Goal: Task Accomplishment & Management: Use online tool/utility

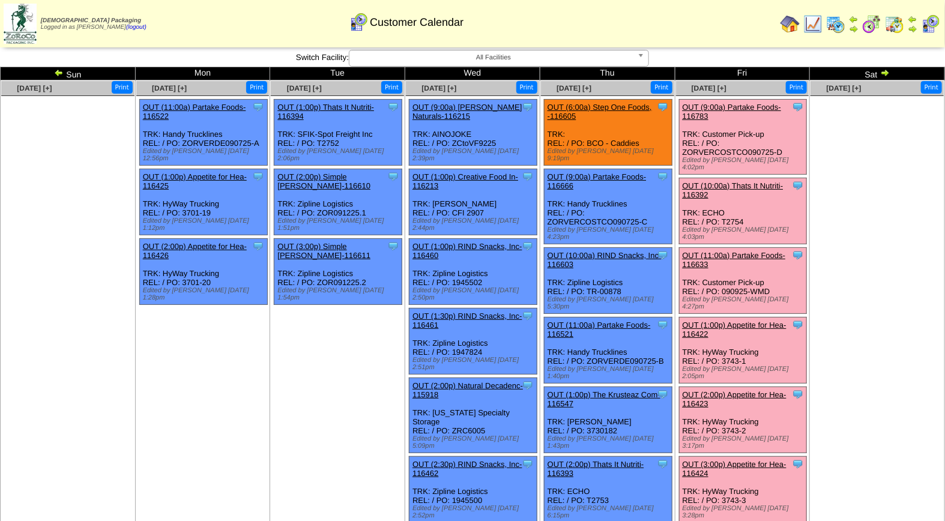
click at [742, 106] on link "OUT (9:00a) Partake Foods-116783" at bounding box center [732, 112] width 99 height 18
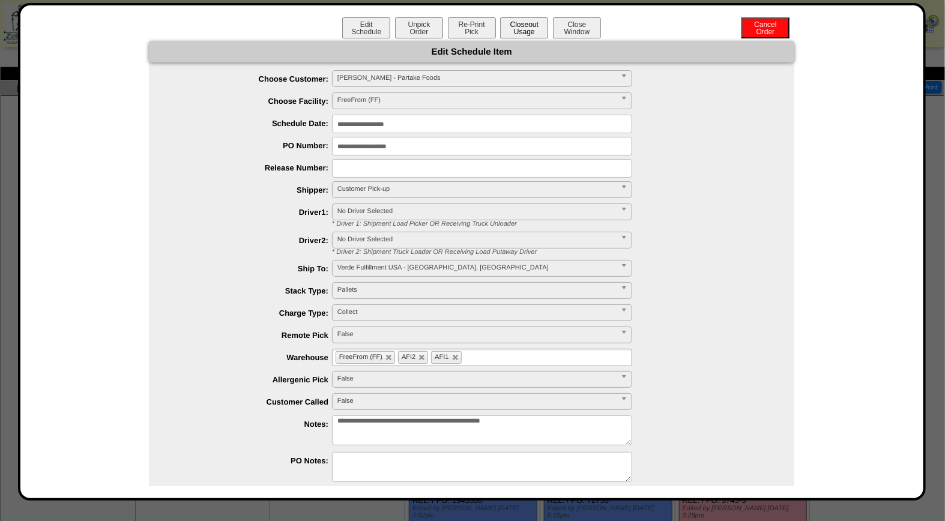
click at [529, 28] on button "Closeout Usage" at bounding box center [524, 27] width 48 height 21
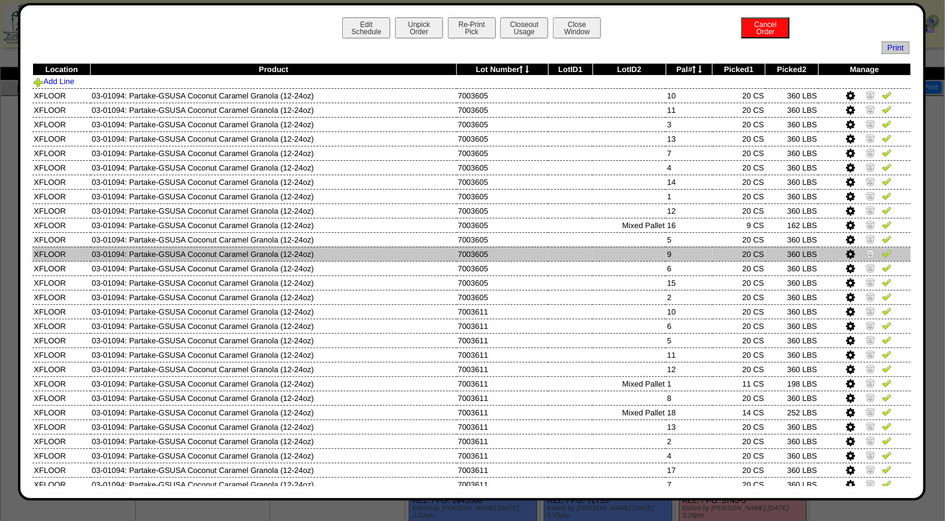
click at [882, 250] on img at bounding box center [887, 254] width 10 height 10
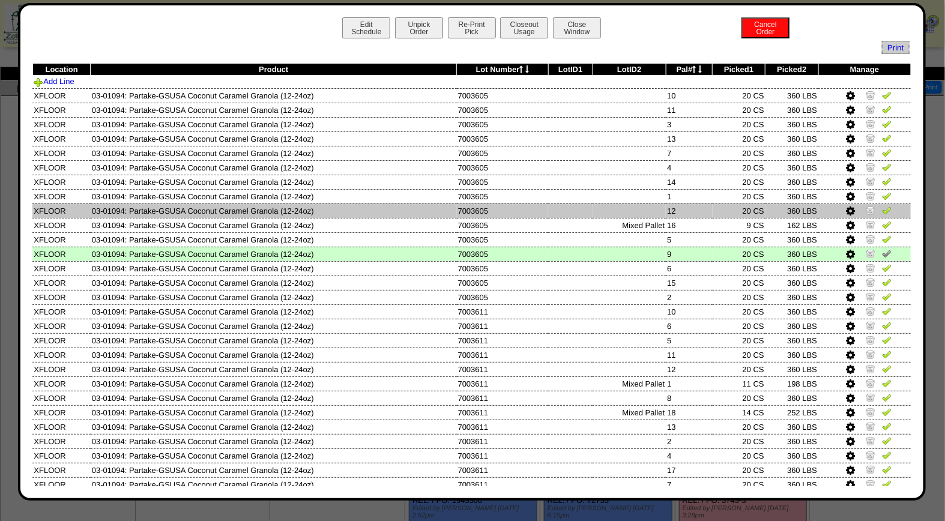
click at [882, 211] on img at bounding box center [887, 210] width 10 height 10
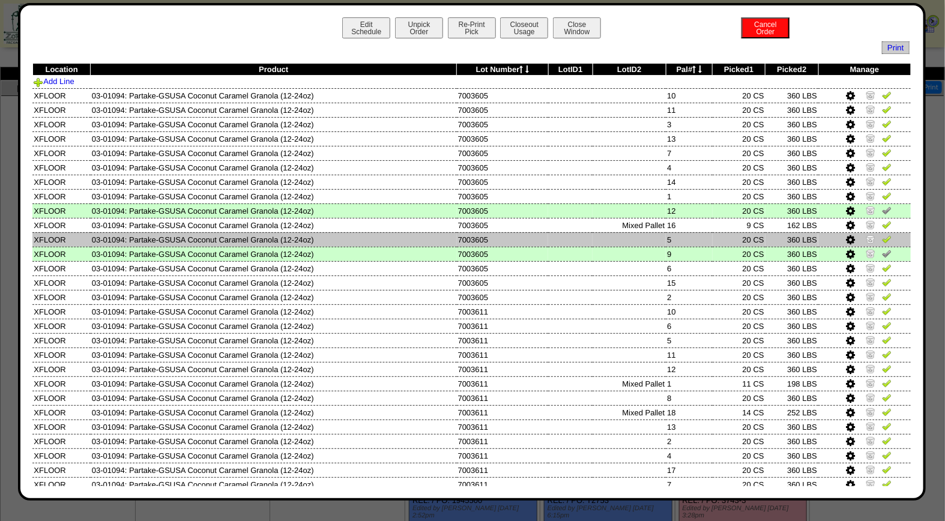
click at [882, 237] on img at bounding box center [887, 239] width 10 height 10
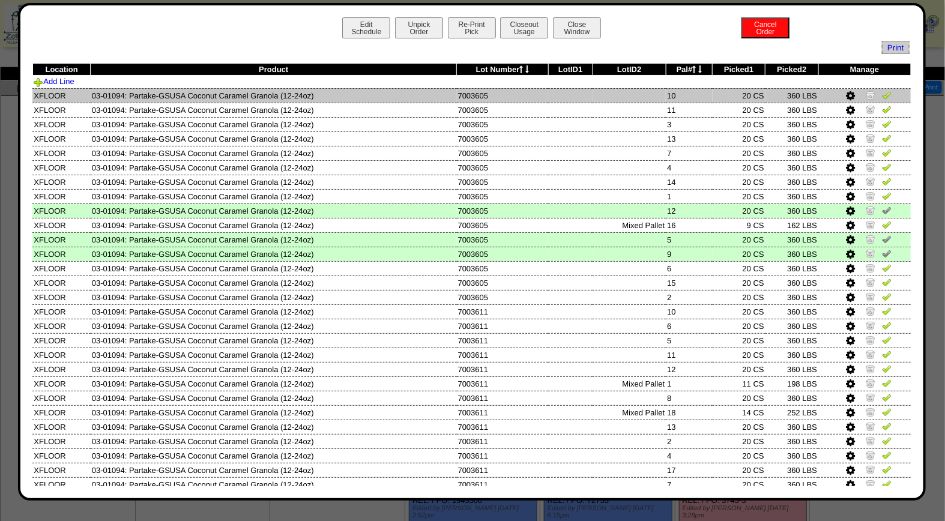
click at [882, 94] on img at bounding box center [887, 95] width 10 height 10
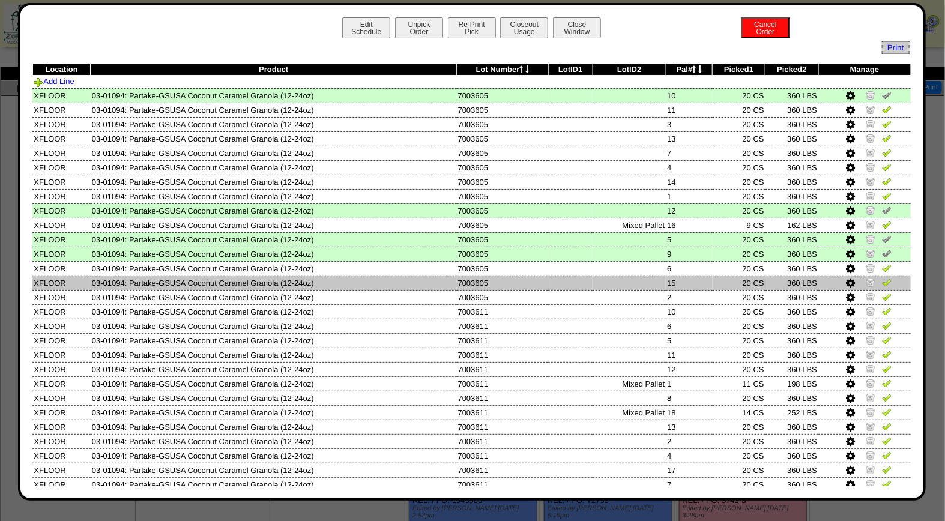
click at [882, 282] on img at bounding box center [887, 283] width 10 height 10
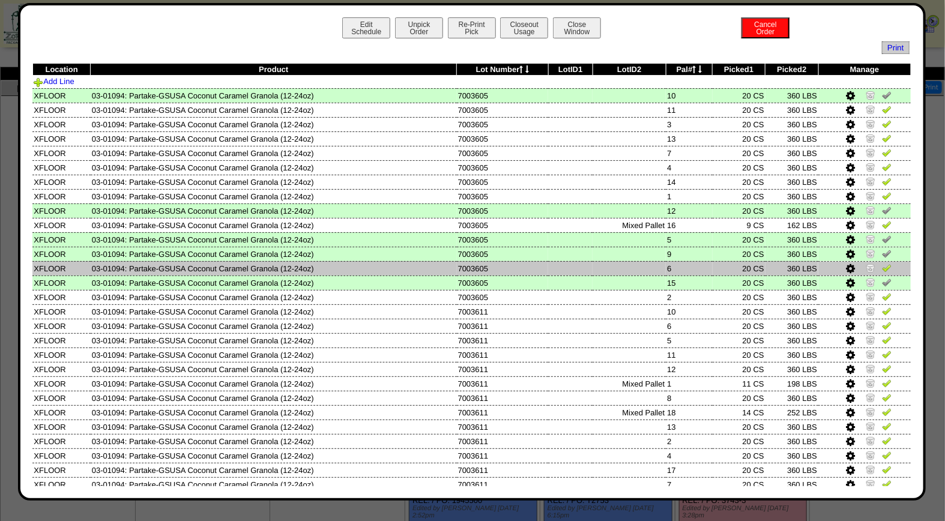
click at [882, 267] on img at bounding box center [887, 268] width 10 height 10
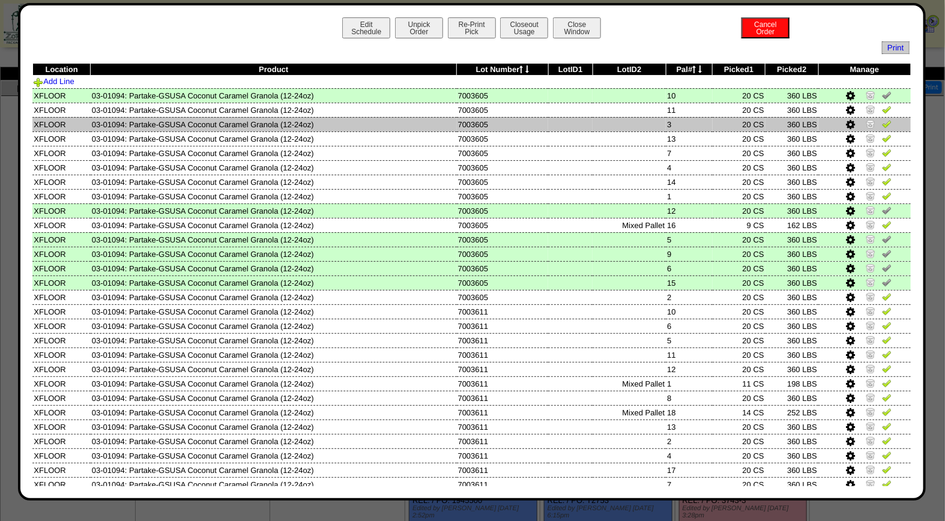
click at [882, 123] on img at bounding box center [887, 124] width 10 height 10
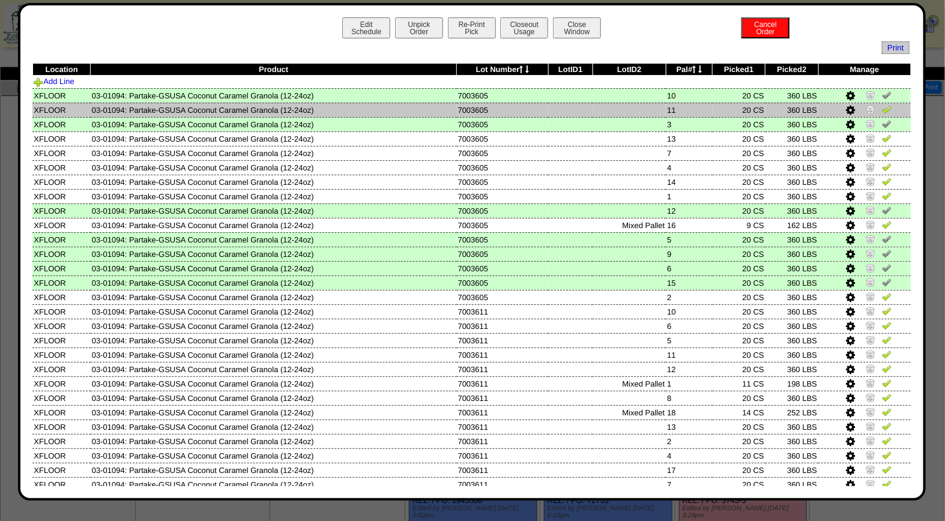
click at [882, 110] on img at bounding box center [887, 110] width 10 height 10
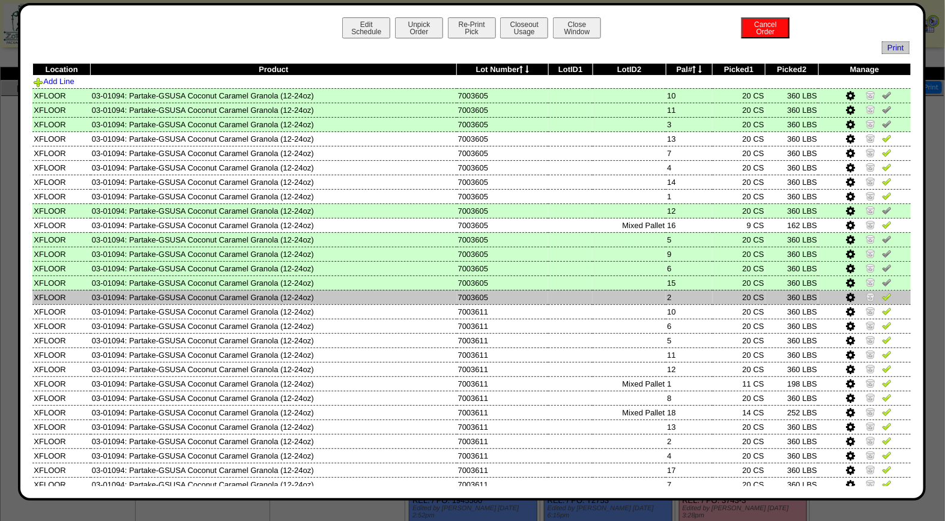
click at [882, 293] on img at bounding box center [887, 297] width 10 height 10
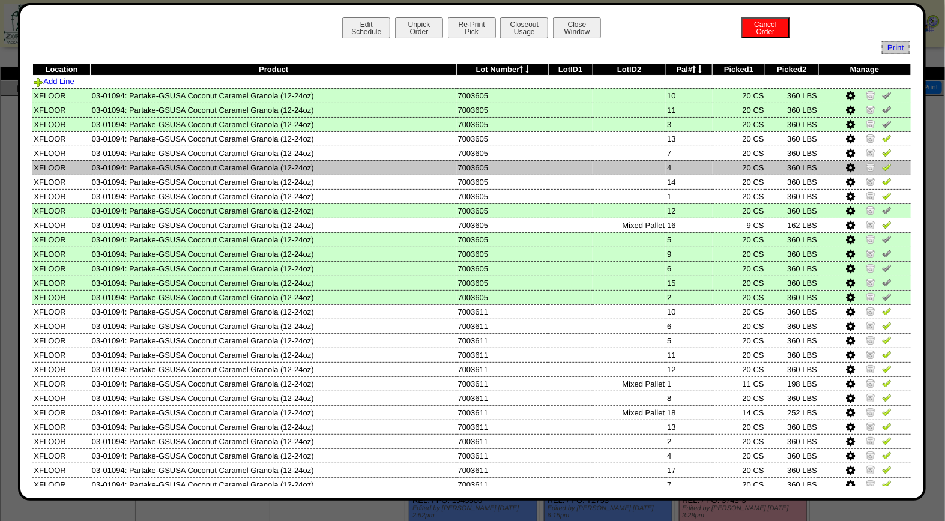
click at [882, 167] on img at bounding box center [887, 167] width 10 height 10
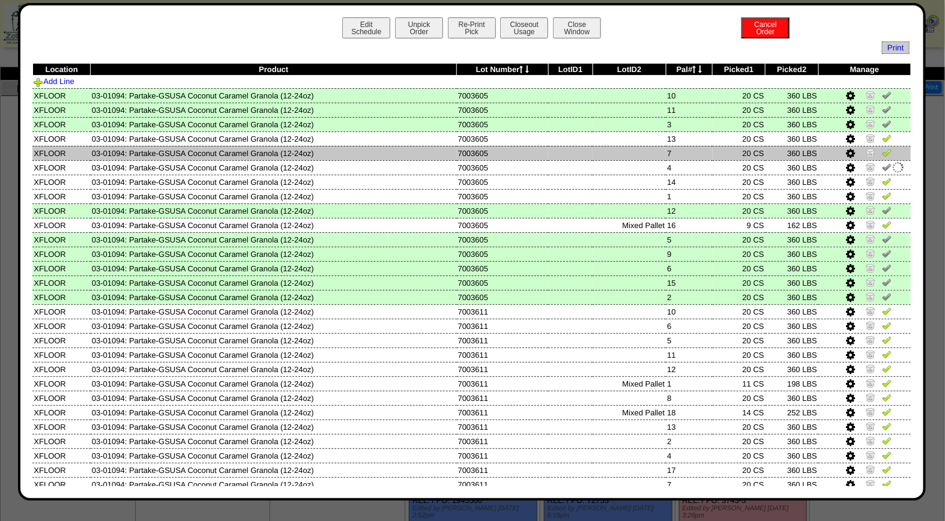
click at [882, 153] on img at bounding box center [887, 153] width 10 height 10
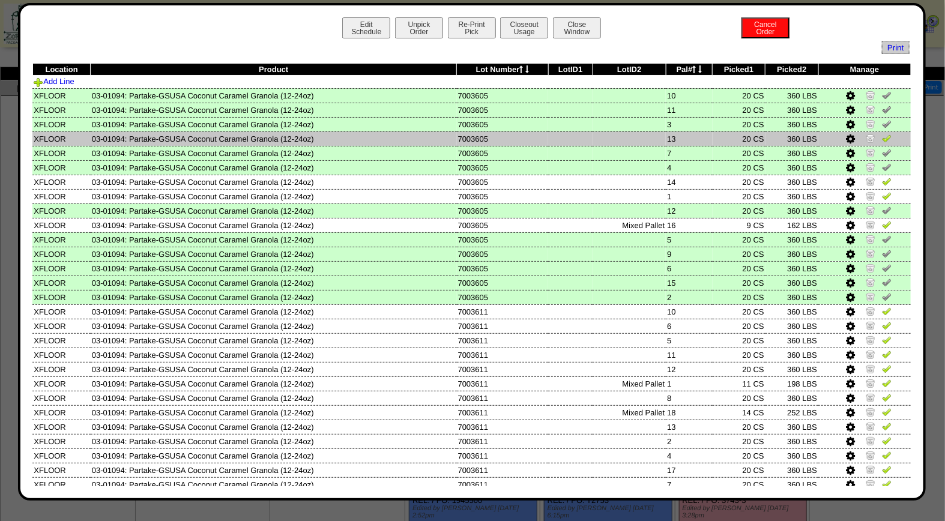
click at [882, 138] on img at bounding box center [887, 138] width 10 height 10
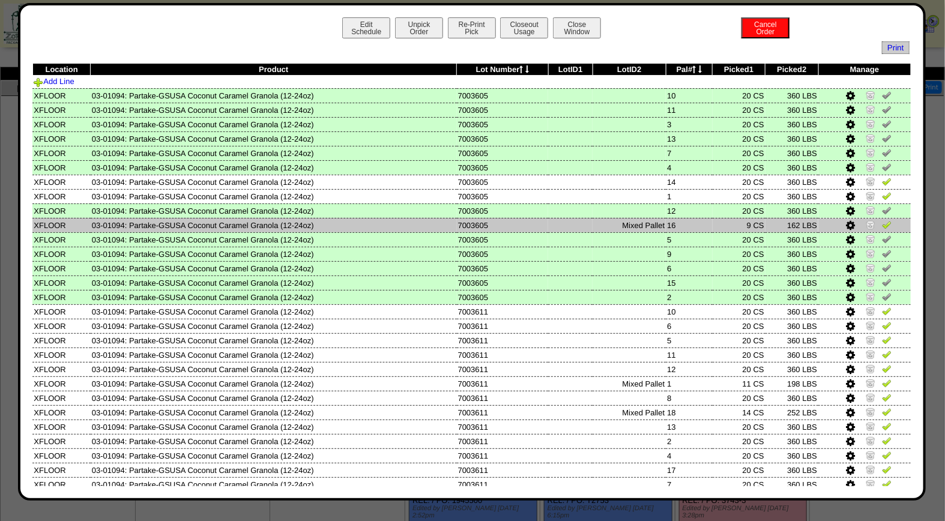
click at [882, 223] on img at bounding box center [887, 225] width 10 height 10
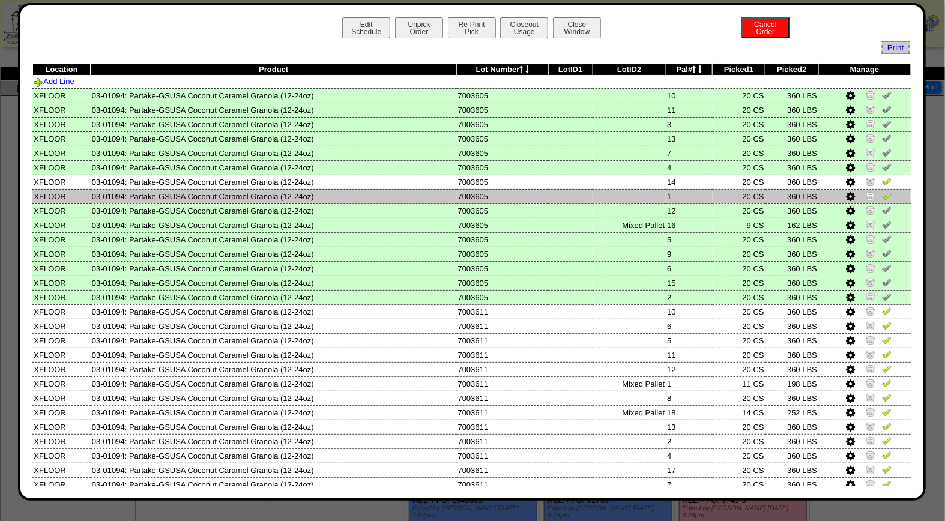
click at [882, 196] on img at bounding box center [887, 196] width 10 height 10
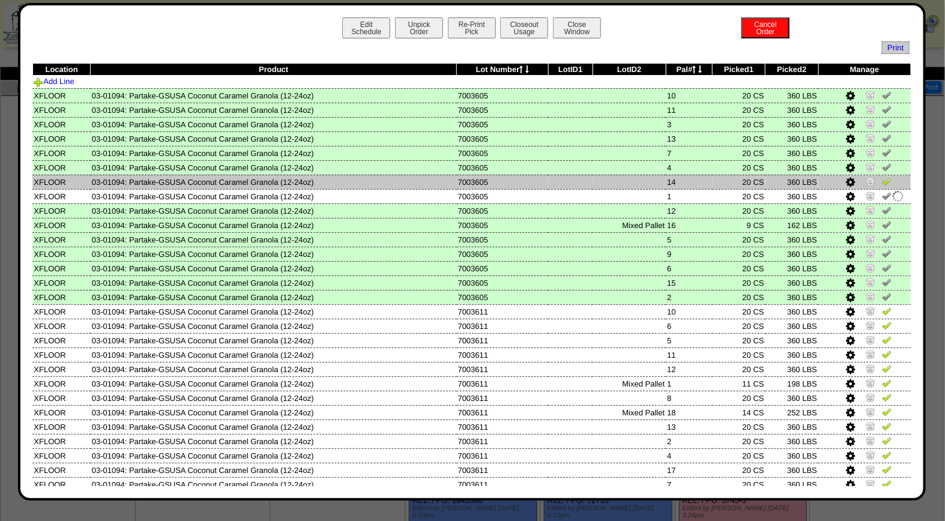
click at [882, 177] on img at bounding box center [887, 182] width 10 height 10
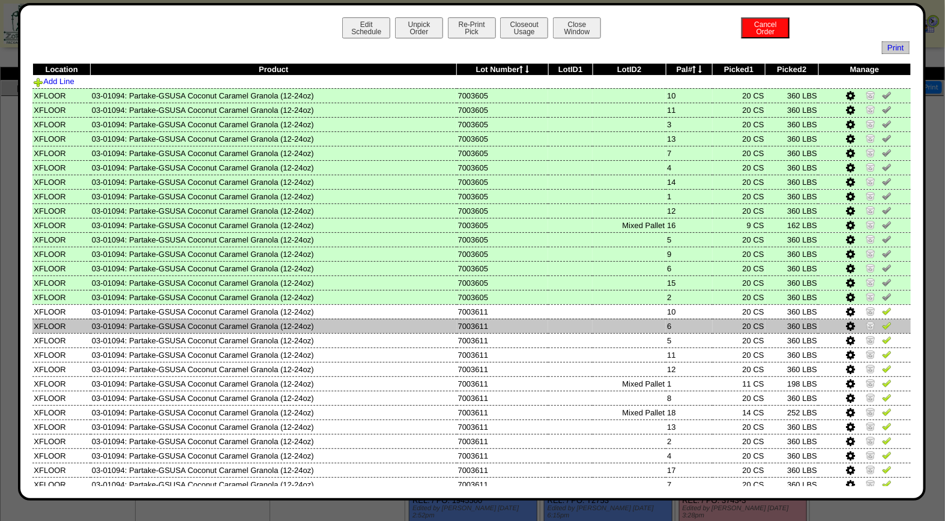
click at [882, 323] on img at bounding box center [887, 326] width 10 height 10
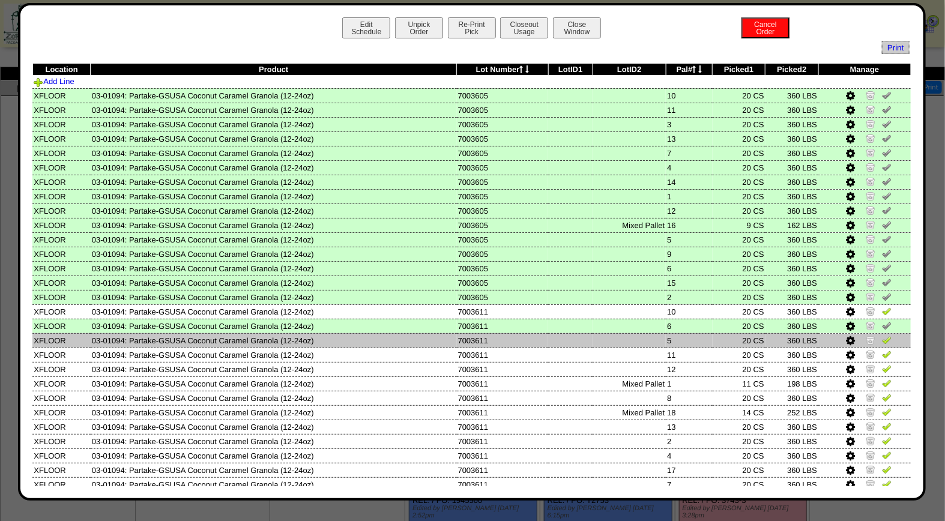
click at [882, 337] on img at bounding box center [887, 340] width 10 height 10
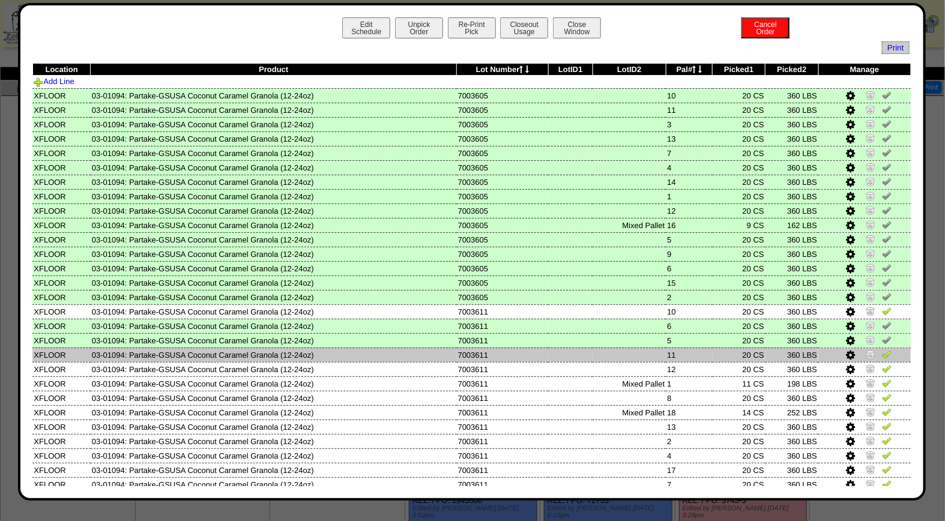
click at [882, 351] on img at bounding box center [887, 355] width 10 height 10
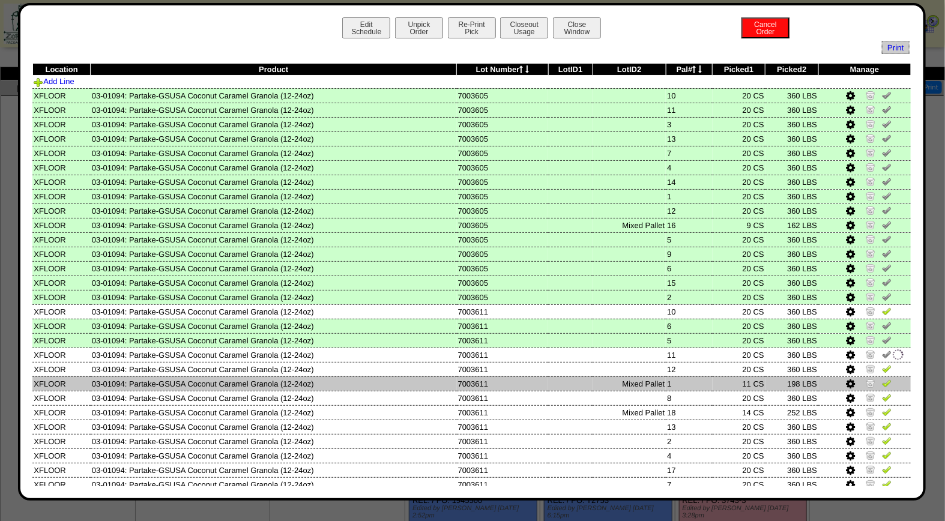
click at [882, 378] on img at bounding box center [887, 383] width 10 height 10
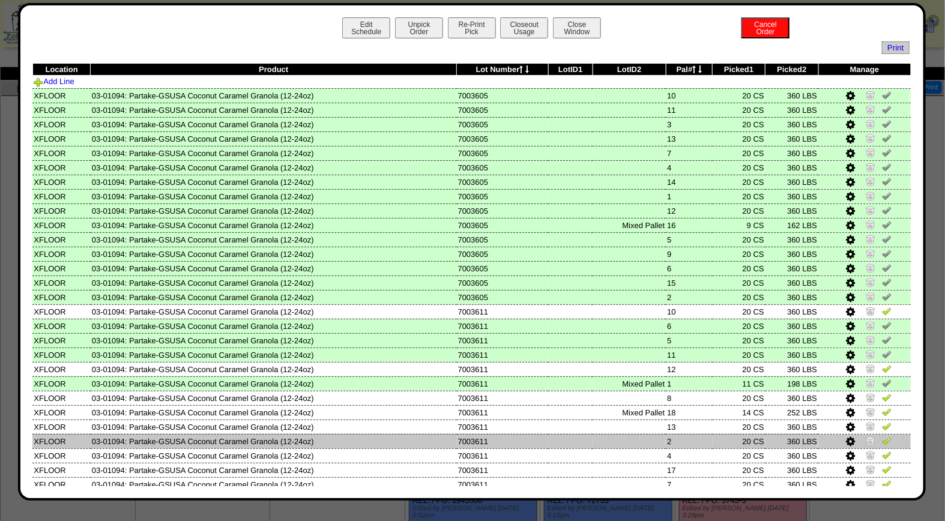
click at [882, 436] on img at bounding box center [887, 441] width 10 height 10
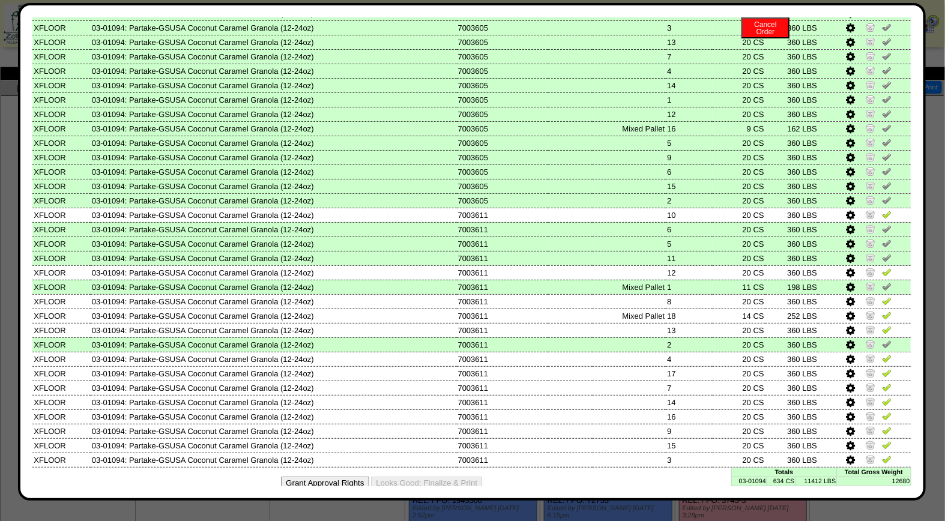
scroll to position [100, 0]
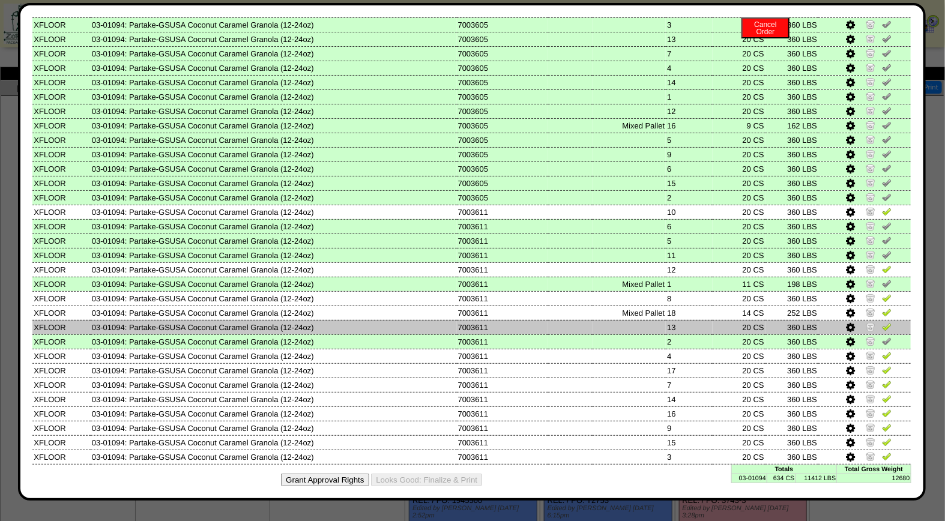
click at [882, 323] on img at bounding box center [887, 327] width 10 height 10
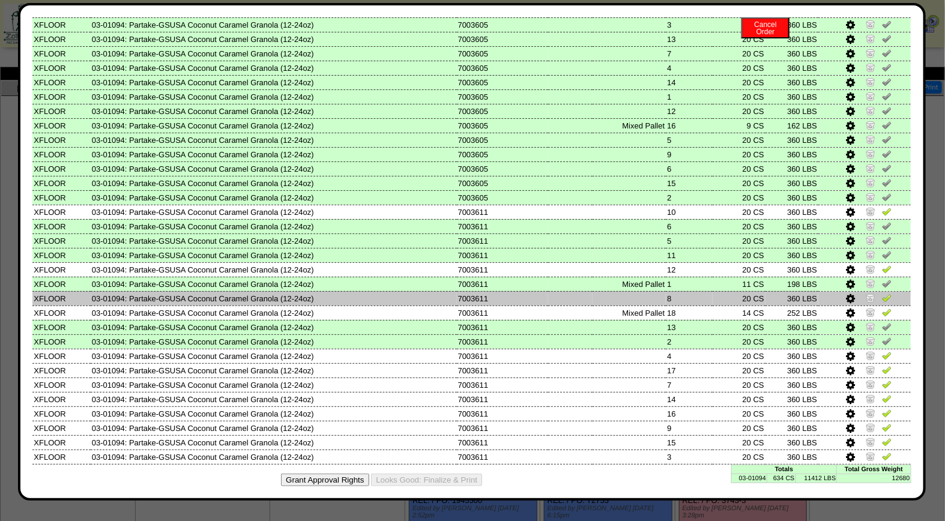
click at [882, 293] on img at bounding box center [887, 298] width 10 height 10
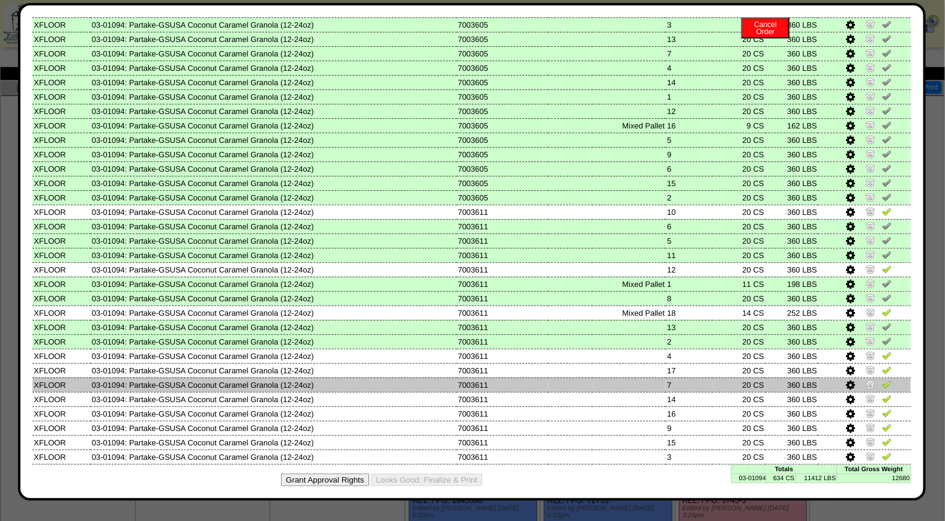
click at [882, 380] on img at bounding box center [887, 385] width 10 height 10
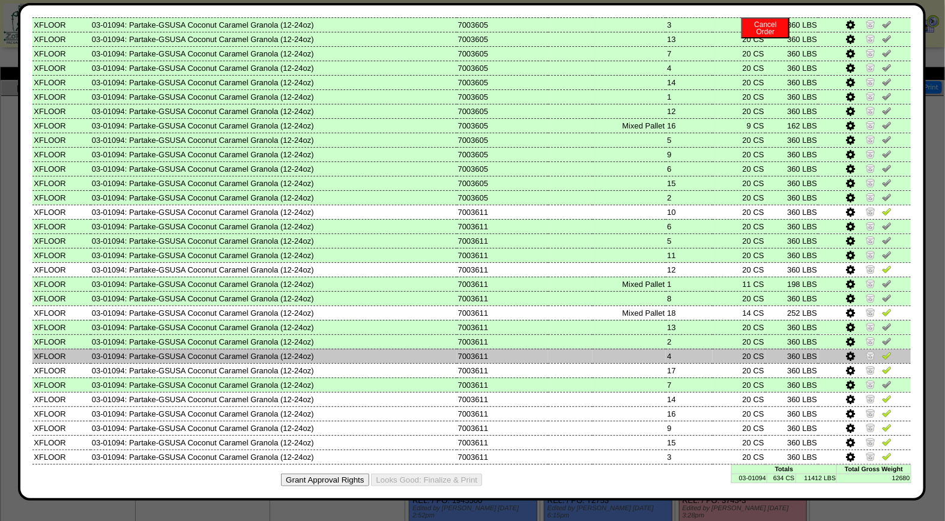
click at [882, 351] on img at bounding box center [887, 356] width 10 height 10
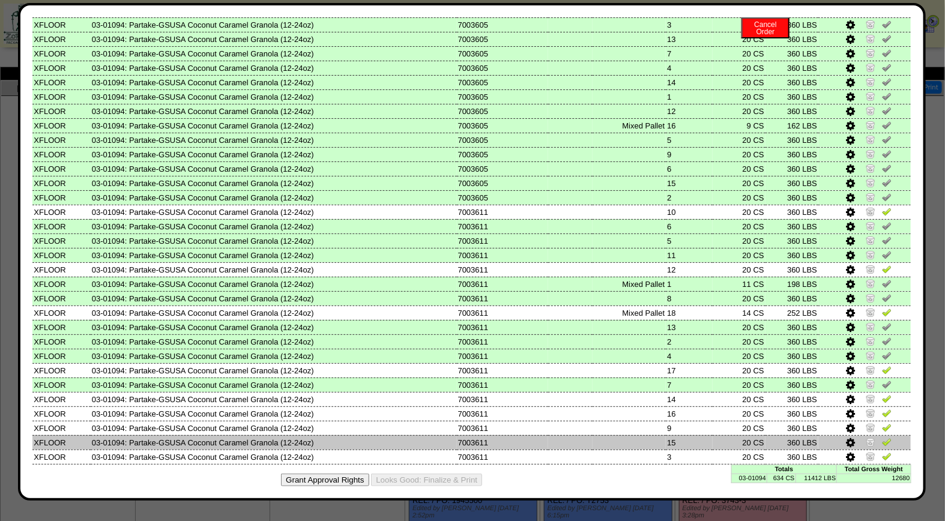
click at [882, 437] on img at bounding box center [887, 442] width 10 height 10
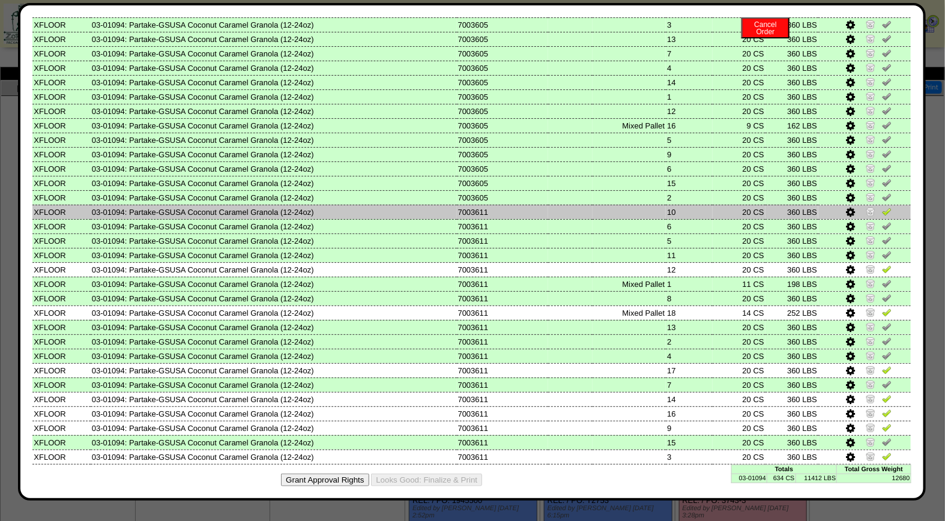
click at [882, 208] on img at bounding box center [887, 212] width 10 height 10
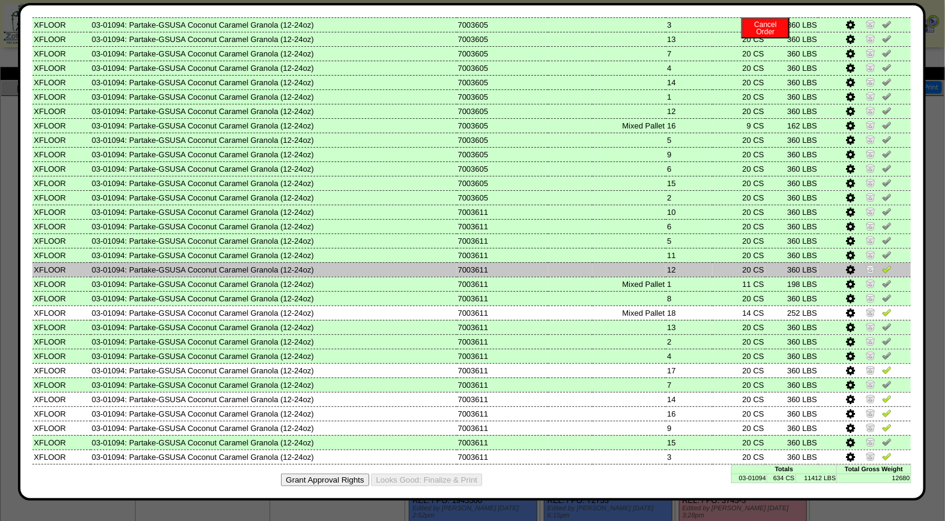
click at [882, 266] on img at bounding box center [887, 269] width 10 height 10
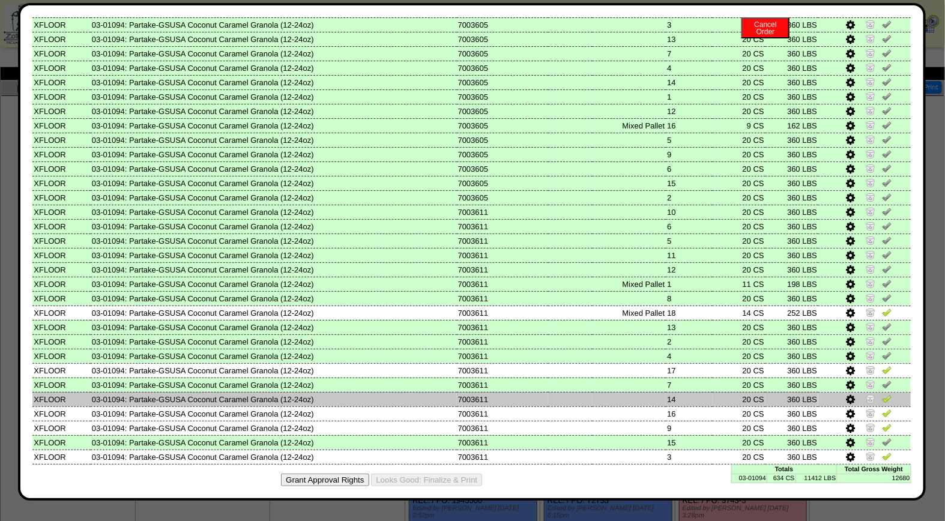
click at [882, 394] on img at bounding box center [887, 399] width 10 height 10
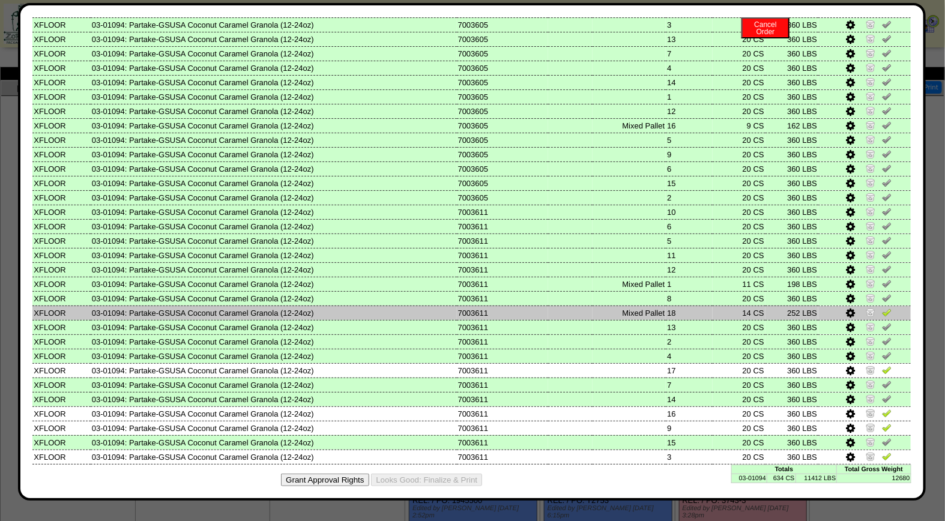
click at [866, 308] on img at bounding box center [871, 313] width 10 height 10
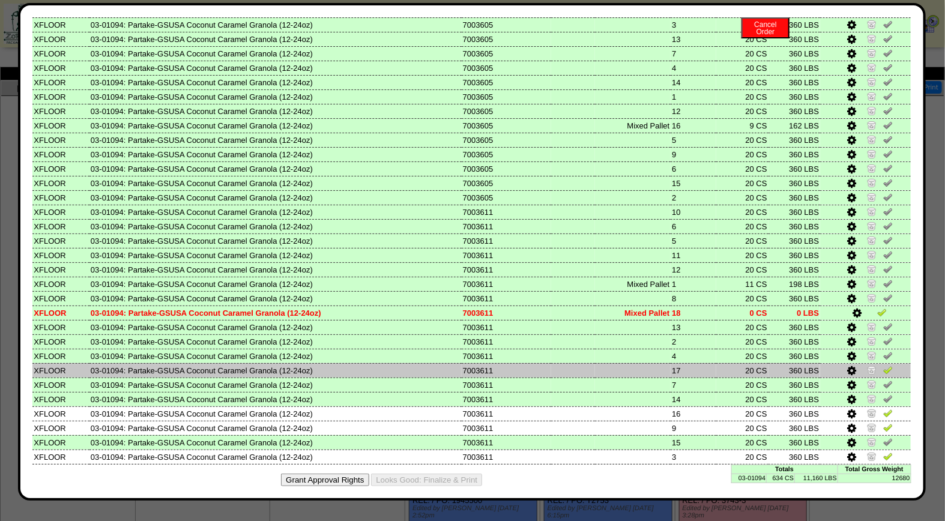
click at [867, 365] on img at bounding box center [872, 370] width 10 height 10
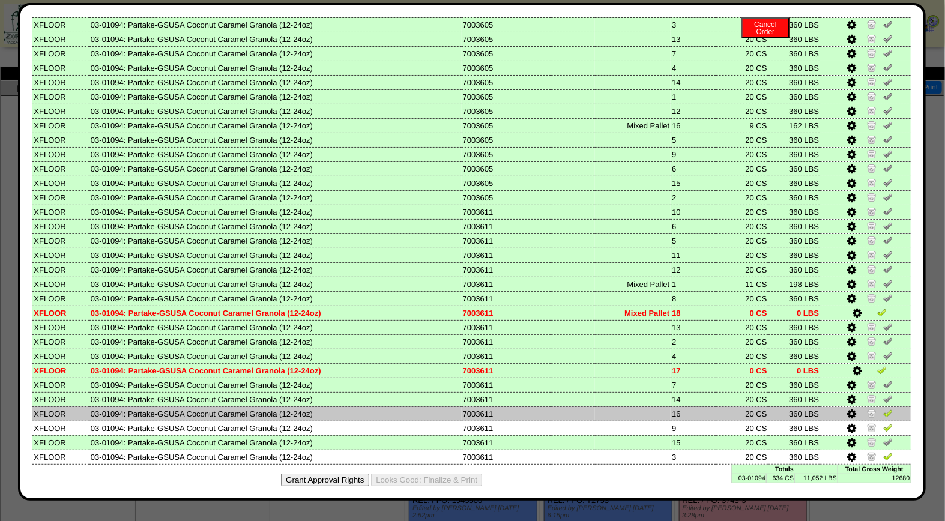
click at [867, 408] on img at bounding box center [872, 413] width 10 height 10
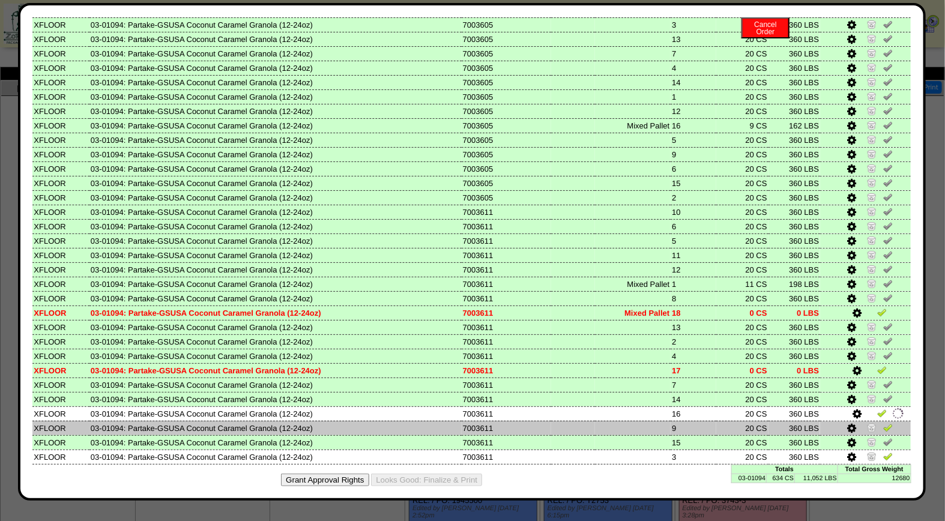
click at [867, 423] on img at bounding box center [872, 428] width 10 height 10
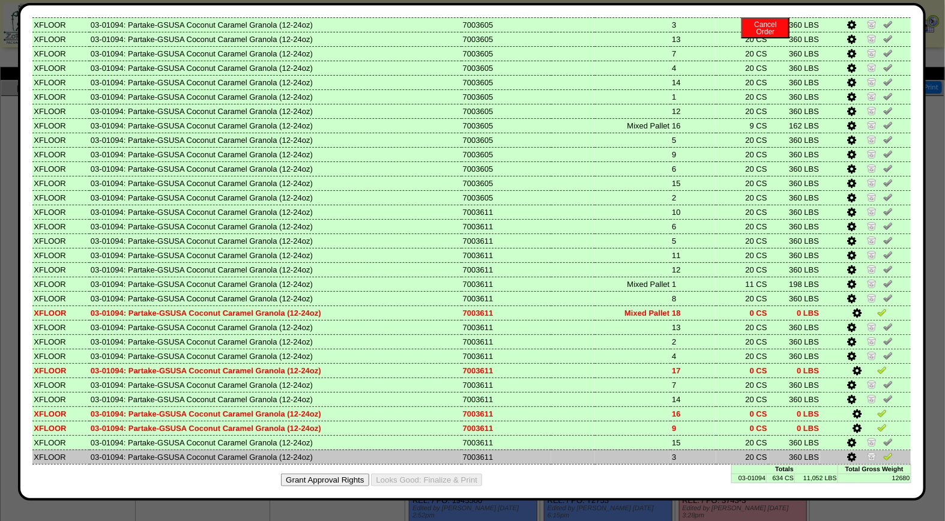
click at [867, 452] on img at bounding box center [872, 457] width 10 height 10
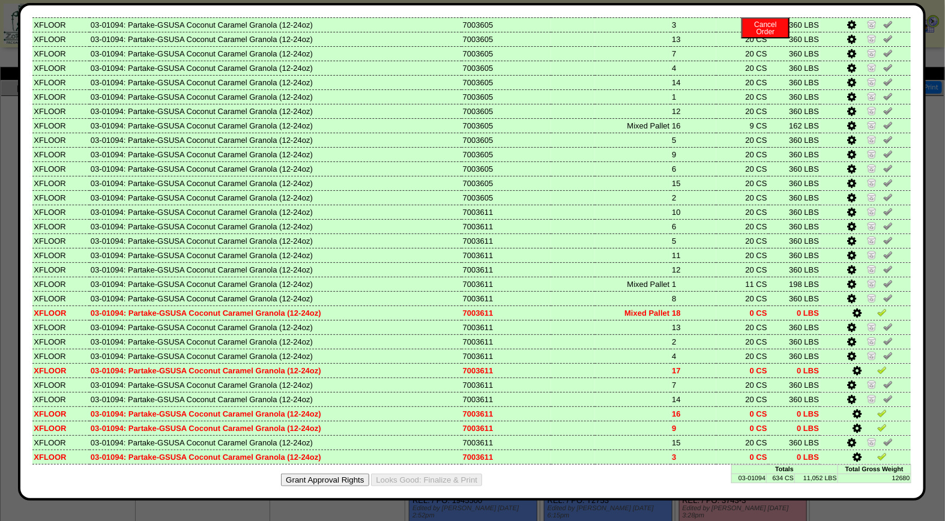
scroll to position [0, 0]
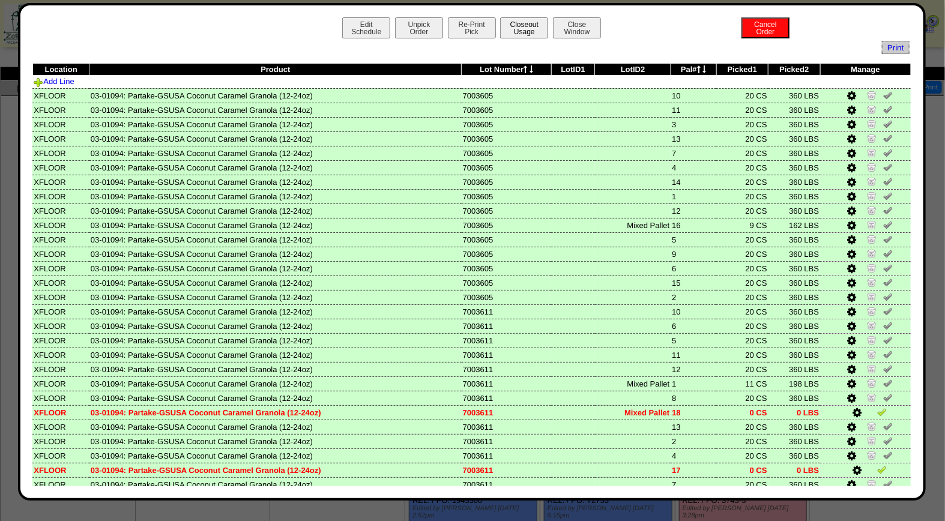
click at [527, 22] on button "Closeout Usage" at bounding box center [524, 27] width 48 height 21
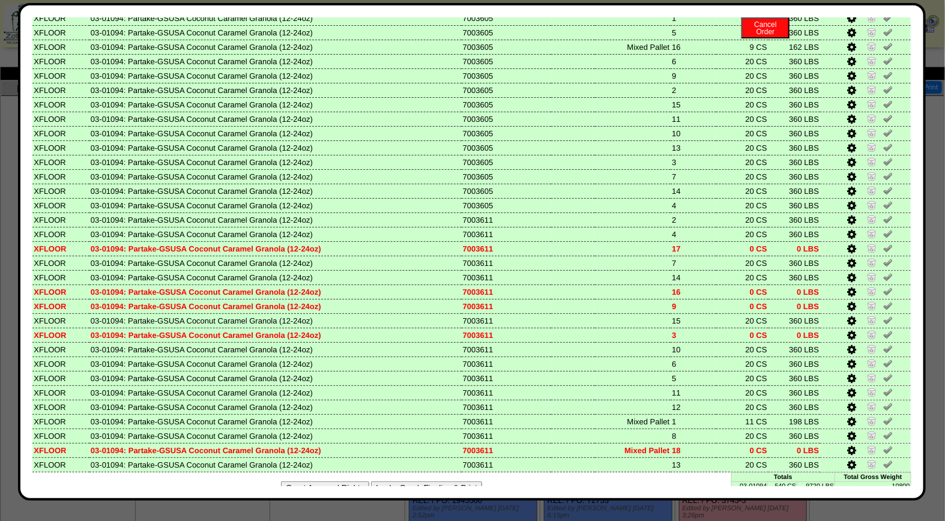
scroll to position [100, 0]
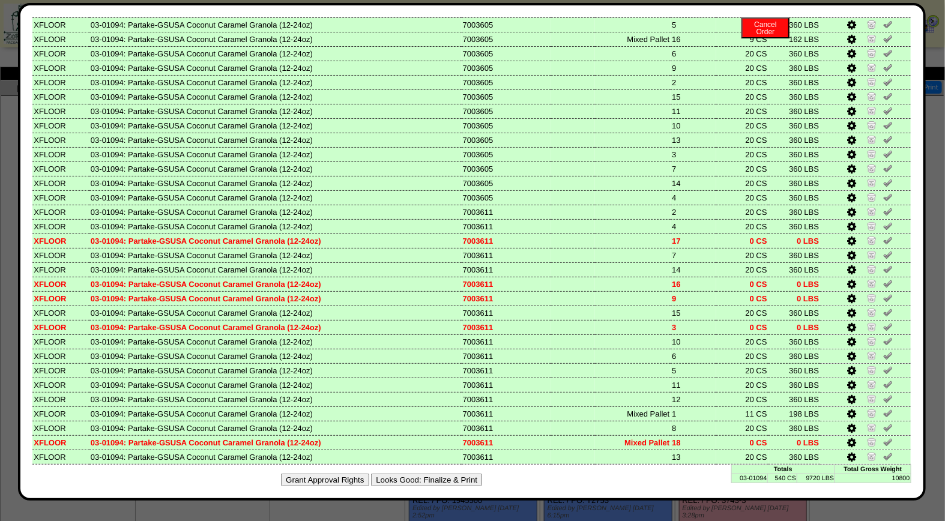
click at [455, 475] on button "Looks Good: Finalize & Print" at bounding box center [426, 480] width 111 height 13
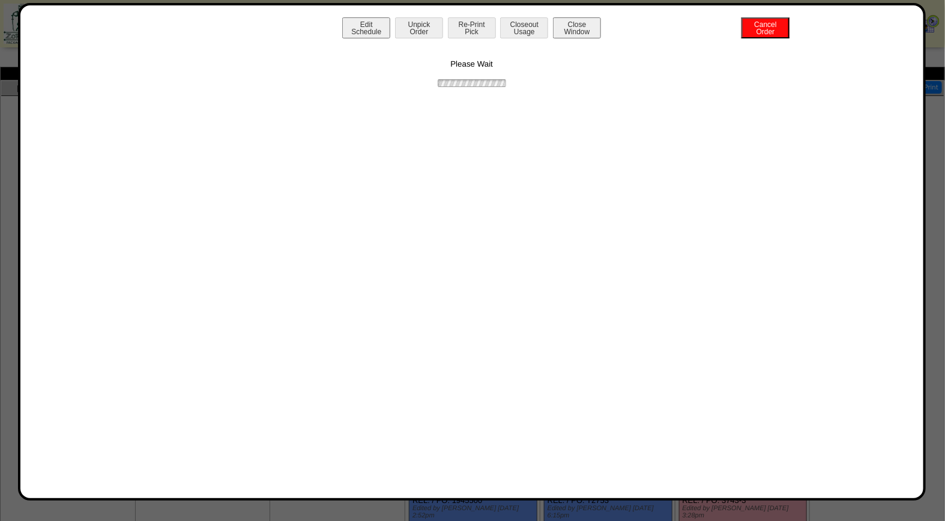
scroll to position [0, 0]
click at [472, 28] on button "Print BOL" at bounding box center [472, 27] width 48 height 21
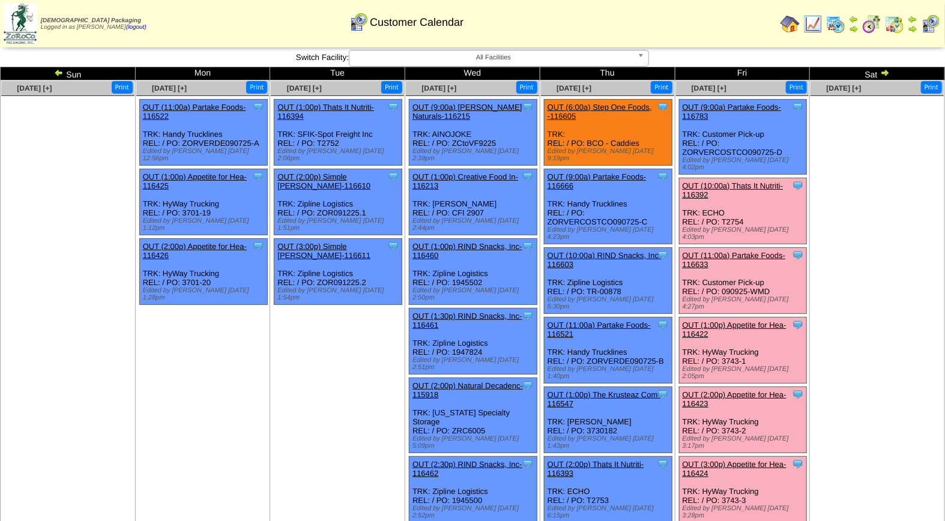
click at [754, 251] on link "OUT (11:00a) Partake Foods-116633" at bounding box center [734, 260] width 103 height 18
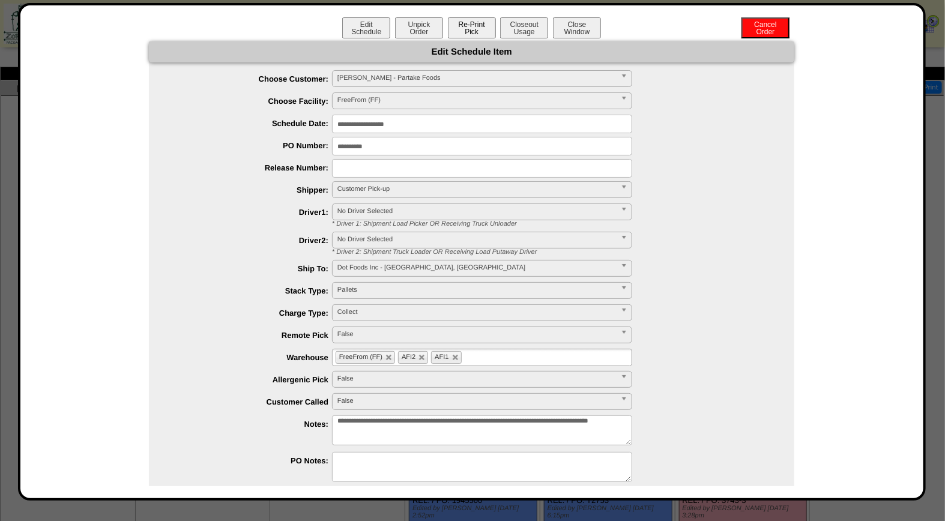
click at [472, 26] on button "Re-Print Pick" at bounding box center [472, 27] width 48 height 21
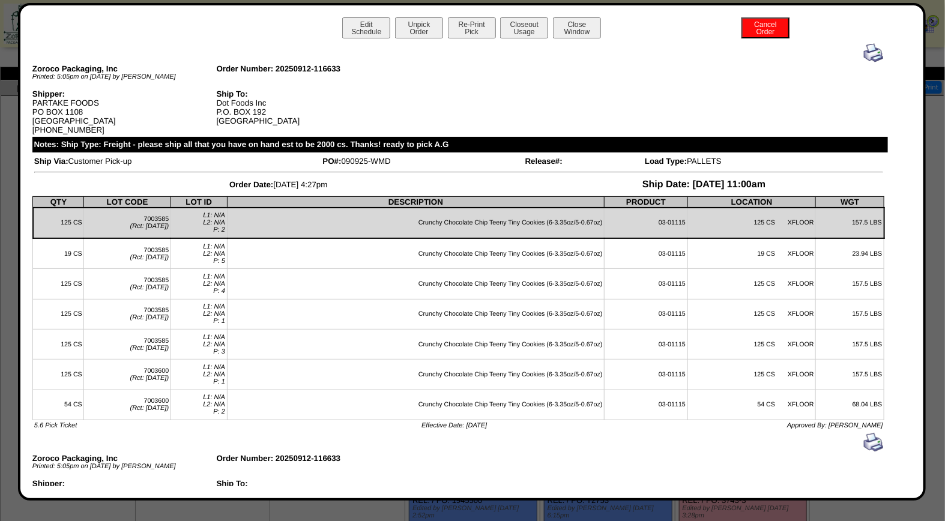
click at [867, 54] on img at bounding box center [873, 52] width 19 height 19
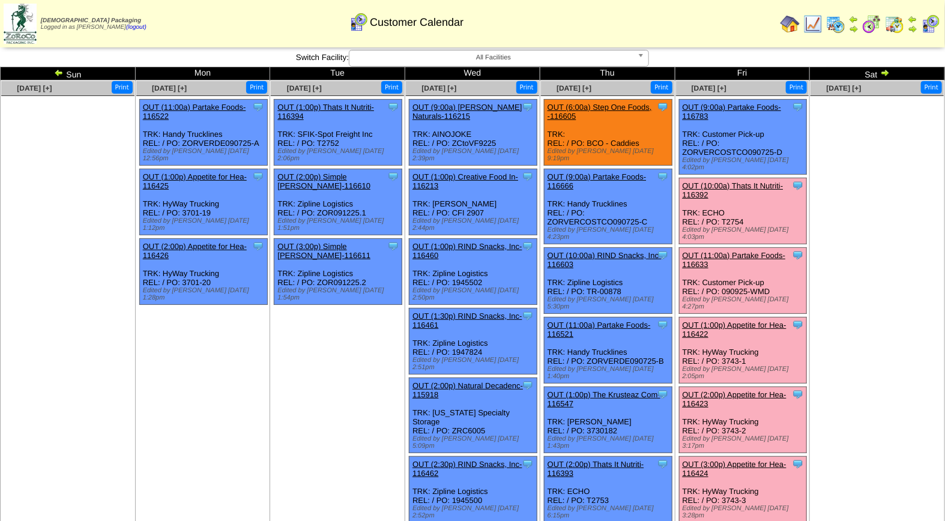
click at [743, 251] on link "OUT (11:00a) Partake Foods-116633" at bounding box center [734, 260] width 103 height 18
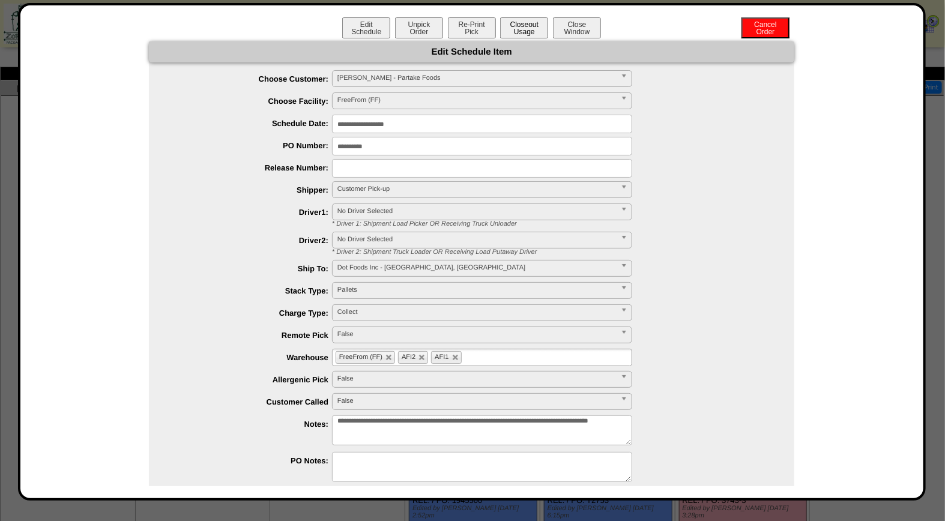
click at [526, 28] on button "Closeout Usage" at bounding box center [524, 27] width 48 height 21
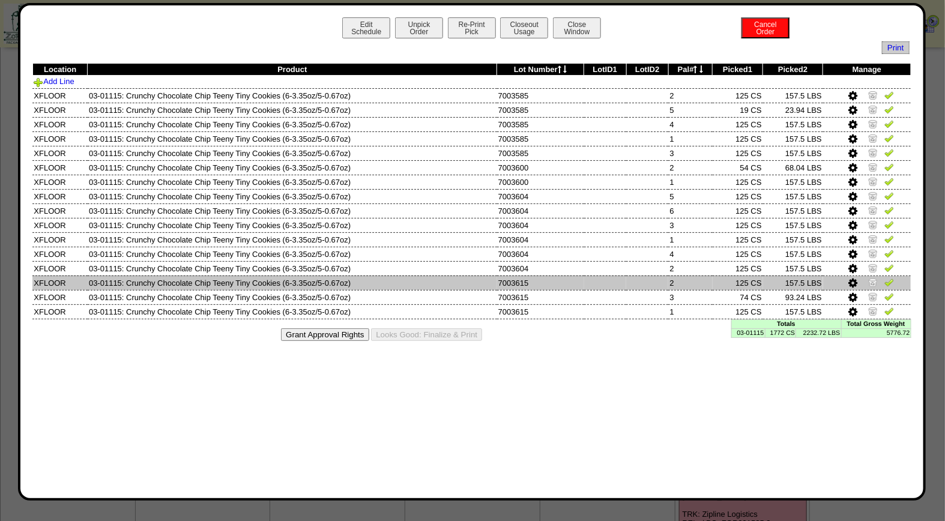
scroll to position [200, 0]
click at [875, 281] on img at bounding box center [874, 283] width 10 height 10
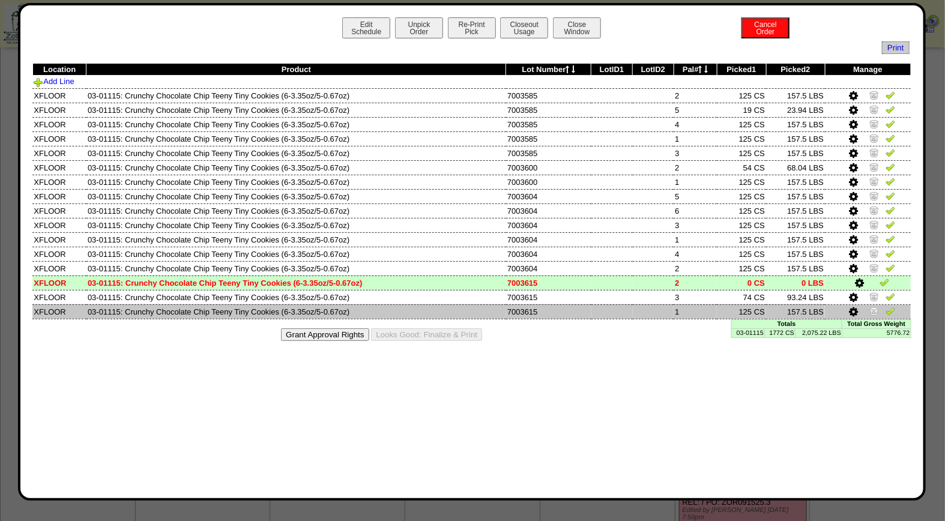
click at [875, 310] on img at bounding box center [875, 311] width 10 height 10
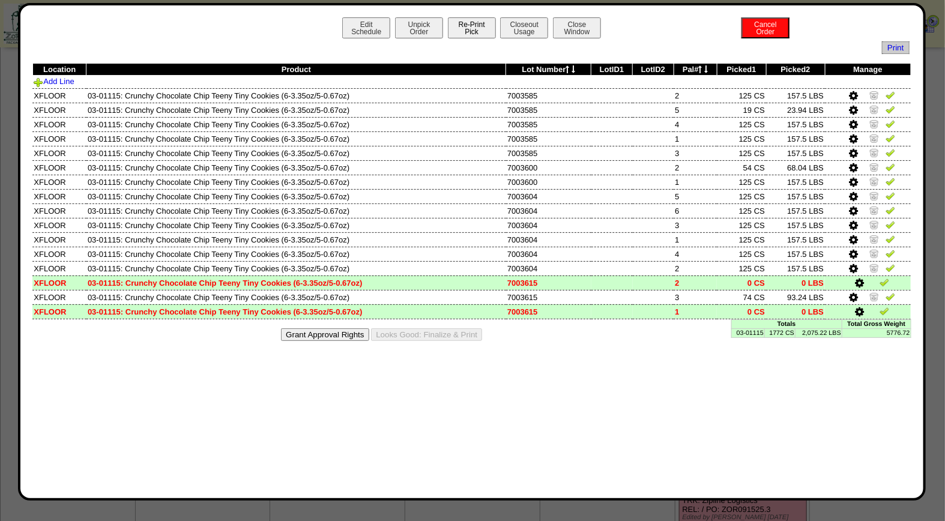
click at [481, 24] on button "Re-Print Pick" at bounding box center [472, 27] width 48 height 21
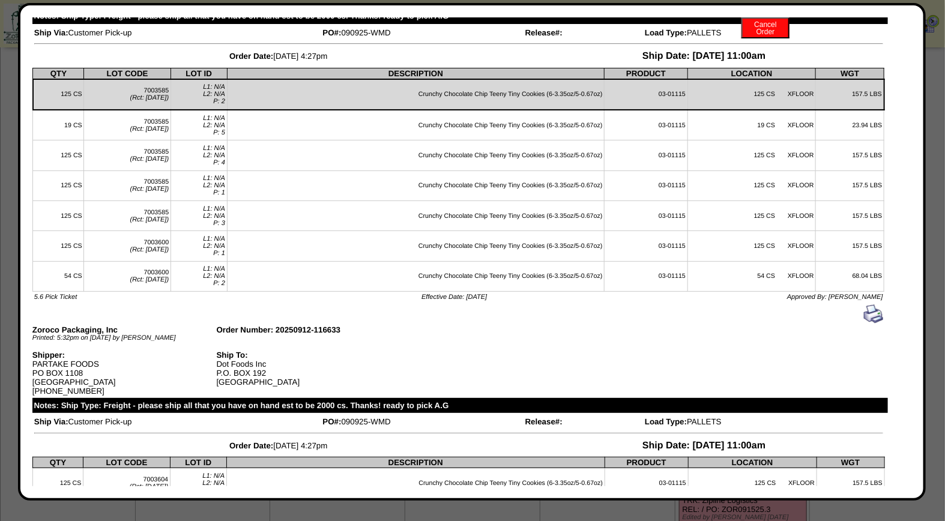
scroll to position [0, 0]
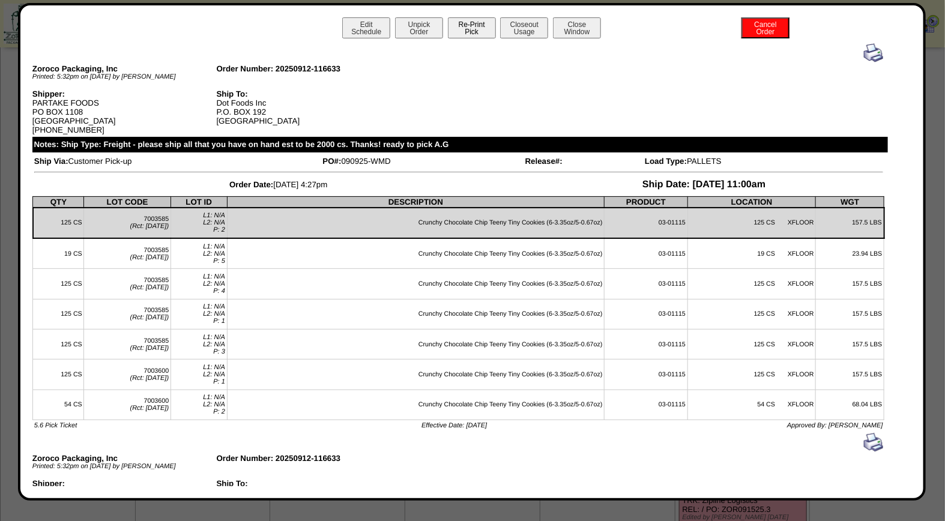
click at [460, 27] on button "Re-Print Pick" at bounding box center [472, 27] width 48 height 21
click at [866, 56] on img at bounding box center [873, 52] width 19 height 19
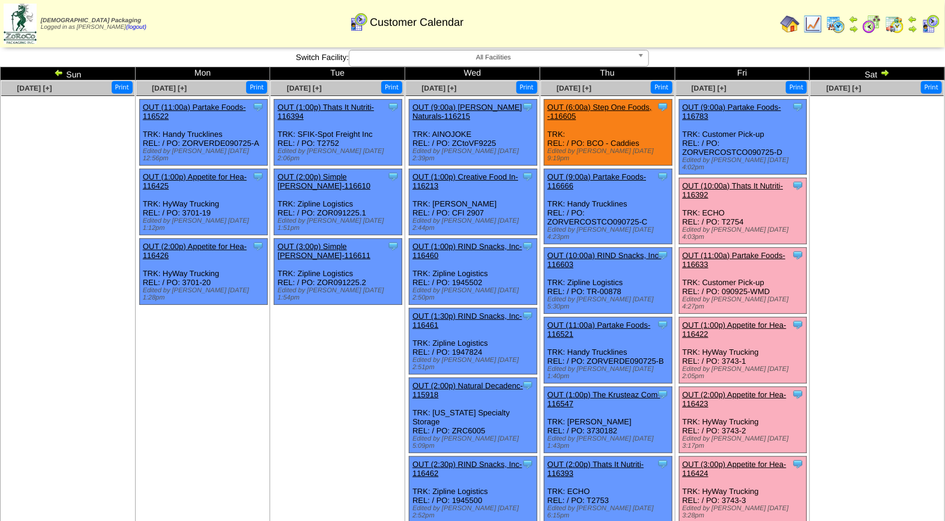
click at [741, 251] on link "OUT (11:00a) Partake Foods-116633" at bounding box center [734, 260] width 103 height 18
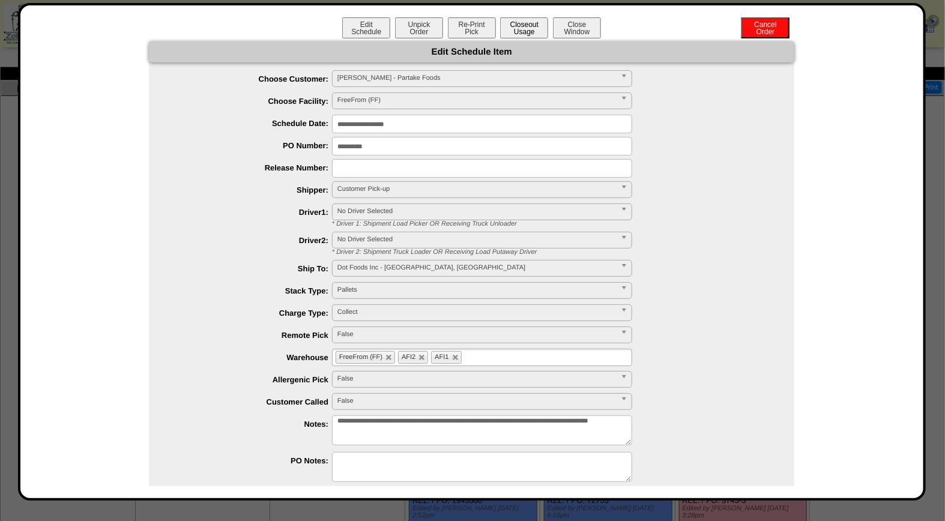
click at [514, 31] on button "Closeout Usage" at bounding box center [524, 27] width 48 height 21
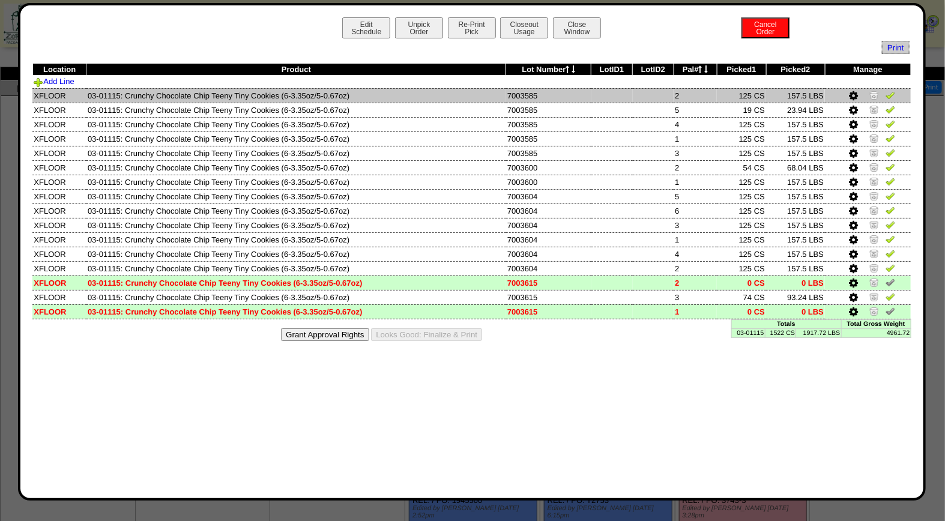
click at [889, 95] on img at bounding box center [891, 95] width 10 height 10
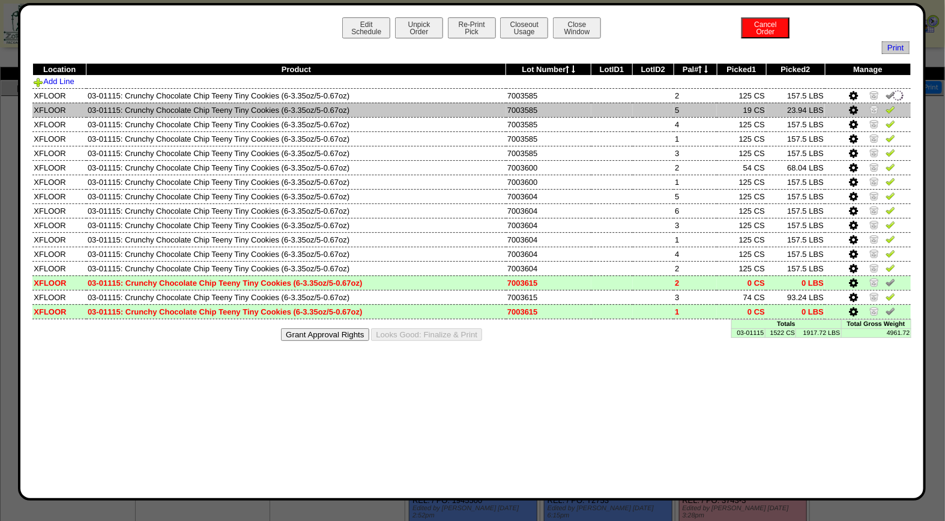
click at [893, 112] on img at bounding box center [891, 110] width 10 height 10
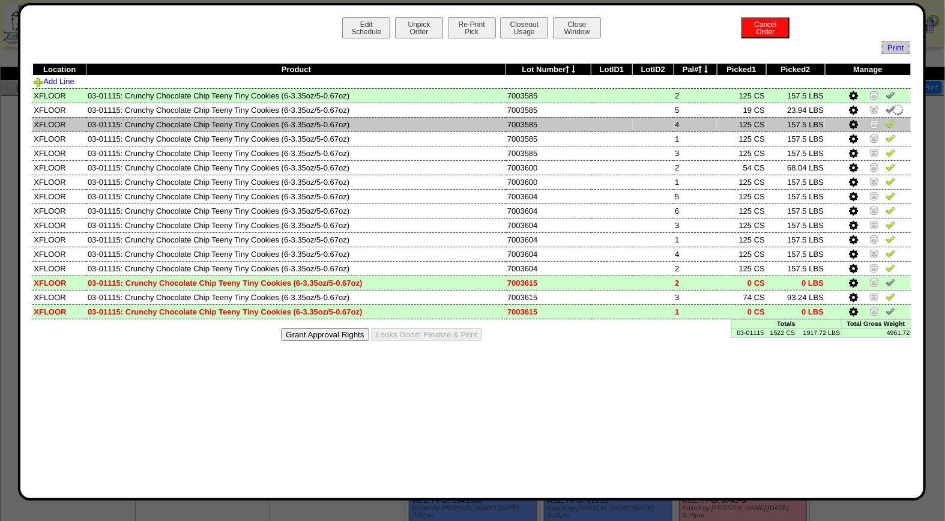
click at [891, 118] on td at bounding box center [868, 124] width 86 height 14
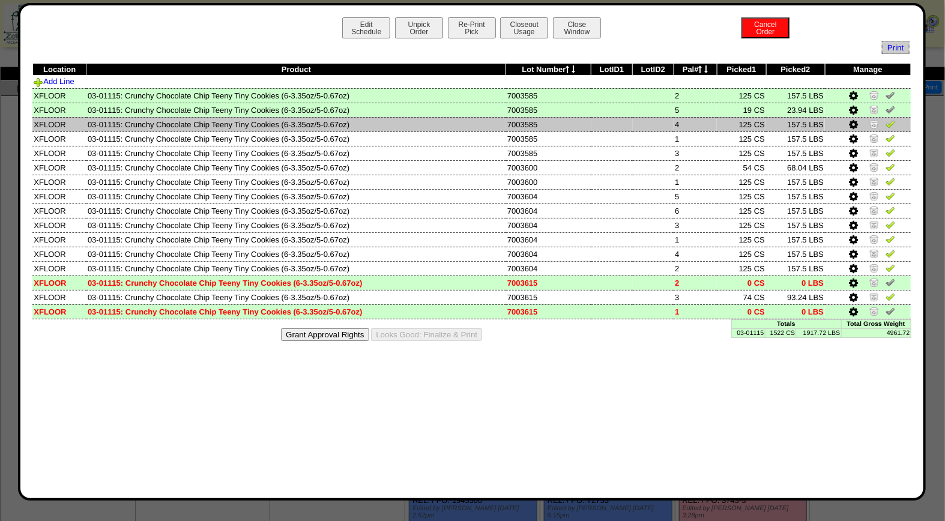
click at [890, 123] on img at bounding box center [891, 124] width 10 height 10
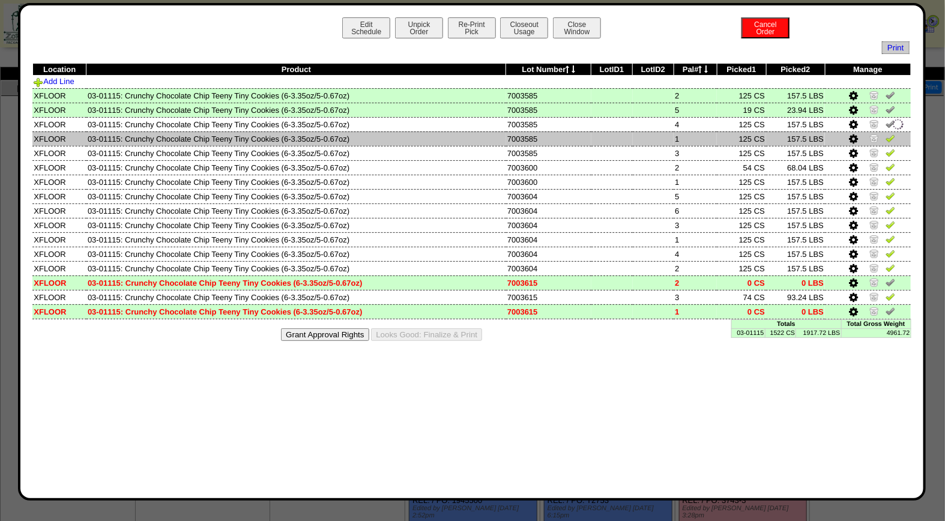
click at [891, 138] on img at bounding box center [891, 138] width 10 height 10
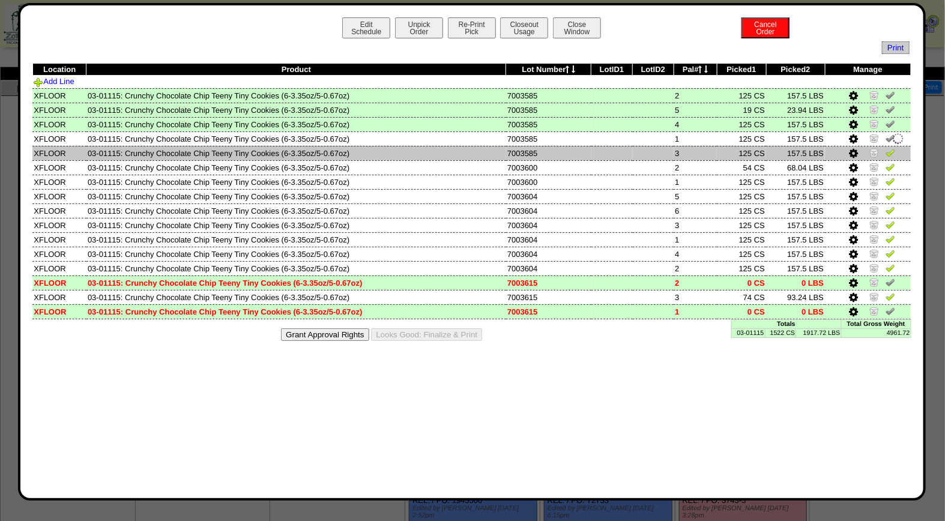
click at [893, 151] on img at bounding box center [891, 153] width 10 height 10
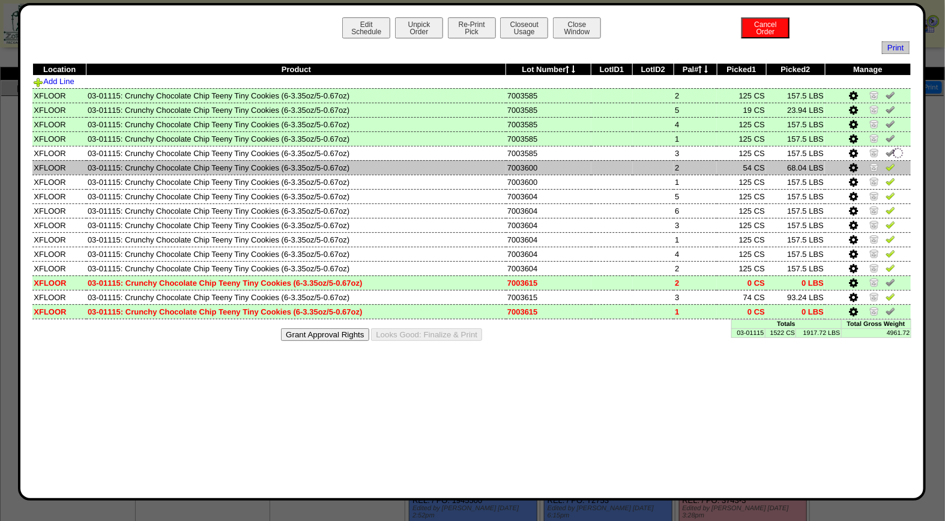
click at [892, 165] on img at bounding box center [891, 167] width 10 height 10
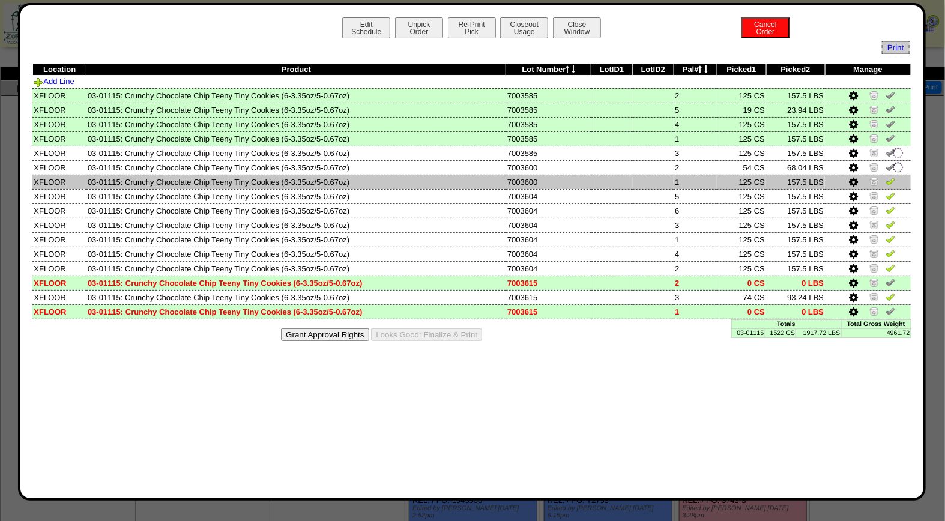
click at [892, 177] on img at bounding box center [891, 182] width 10 height 10
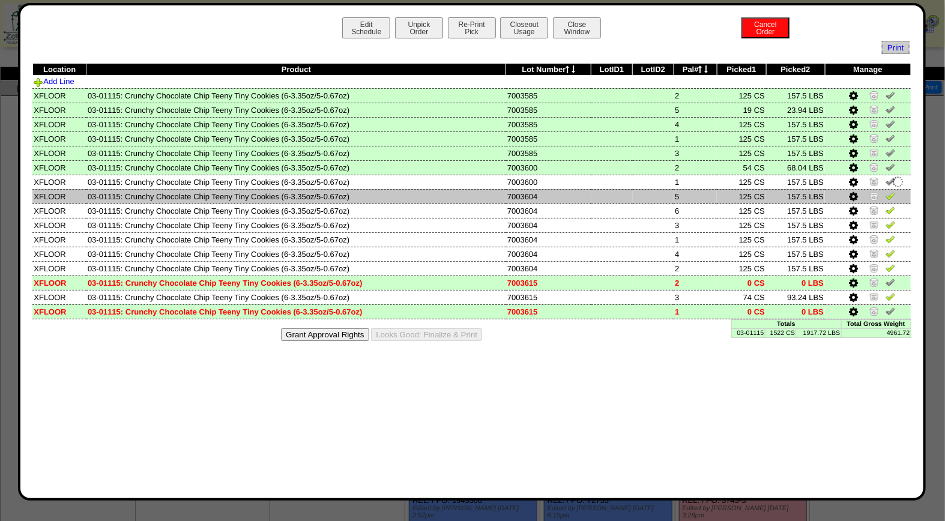
click at [892, 193] on img at bounding box center [891, 196] width 10 height 10
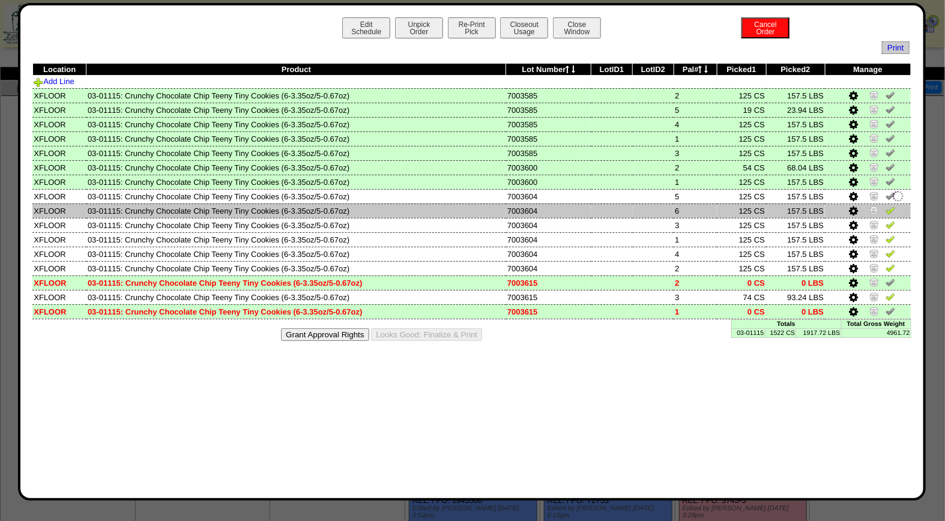
click at [892, 207] on img at bounding box center [891, 210] width 10 height 10
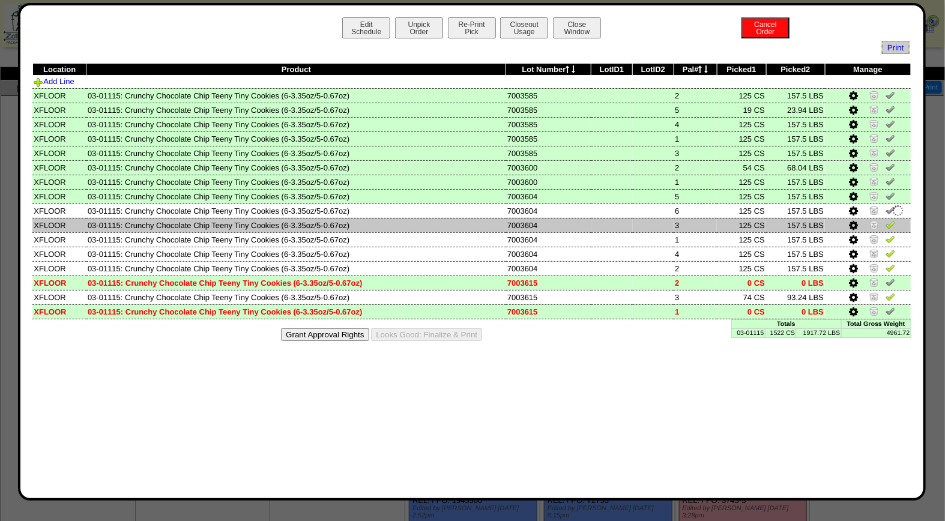
click at [893, 220] on img at bounding box center [891, 225] width 10 height 10
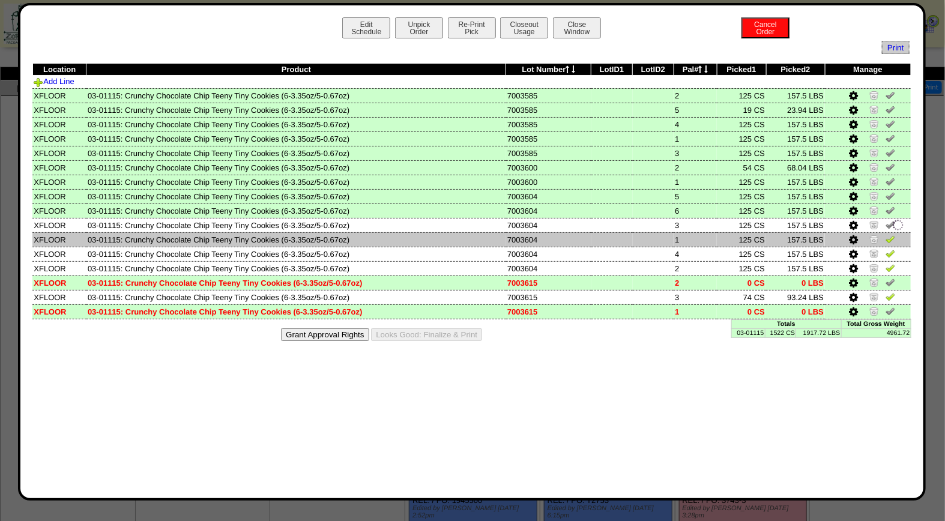
click at [893, 236] on img at bounding box center [891, 239] width 10 height 10
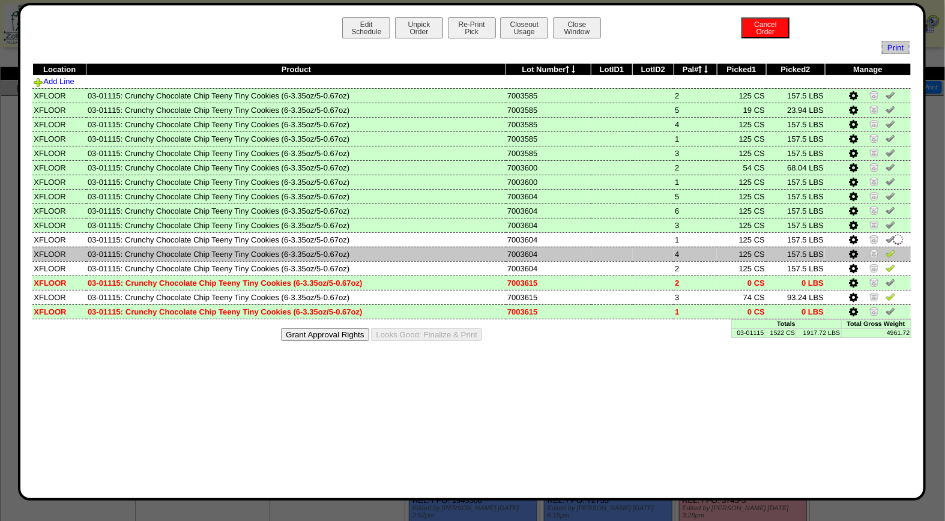
click at [892, 250] on img at bounding box center [891, 254] width 10 height 10
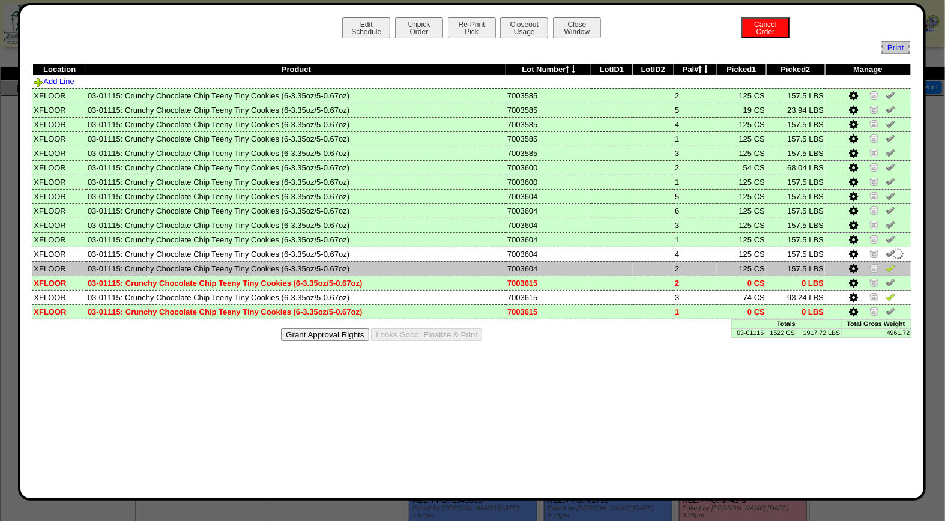
click at [893, 266] on img at bounding box center [891, 268] width 10 height 10
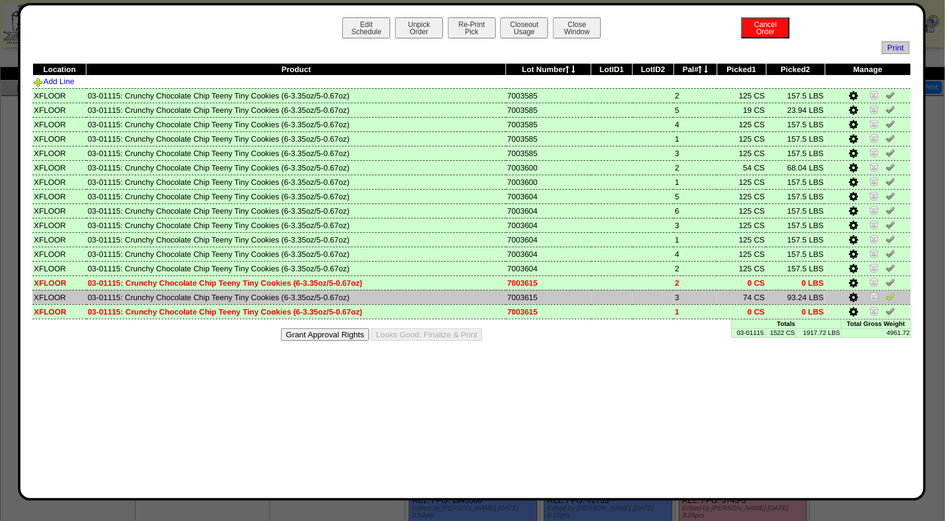
click at [890, 293] on img at bounding box center [891, 297] width 10 height 10
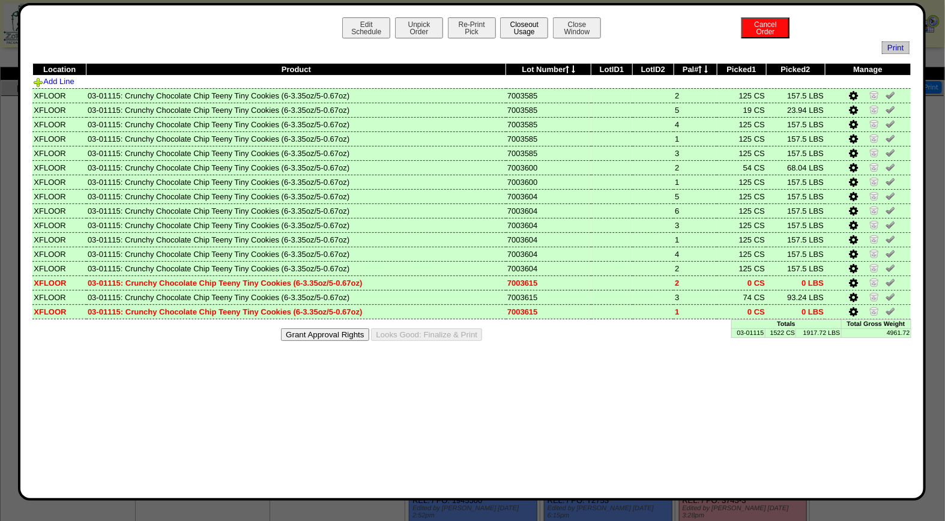
click at [503, 29] on button "Closeout Usage" at bounding box center [524, 27] width 48 height 21
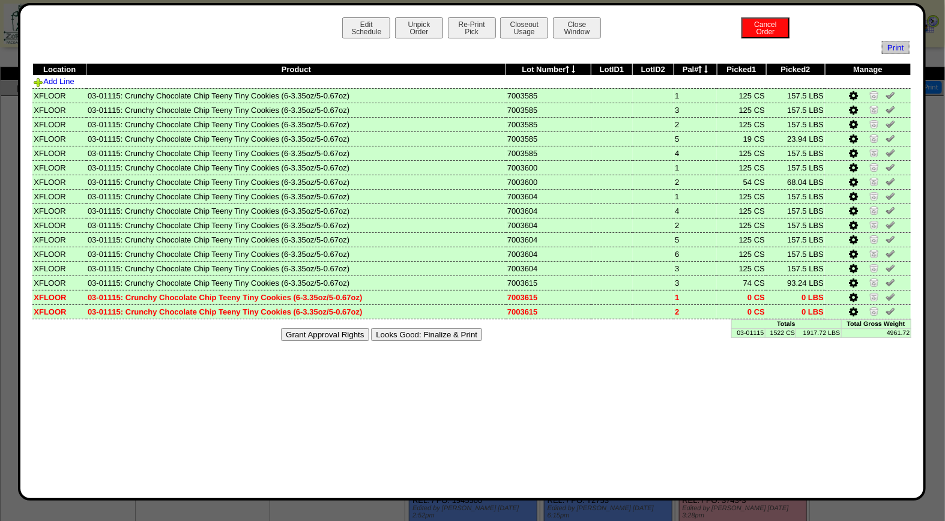
click at [469, 329] on button "Looks Good: Finalize & Print" at bounding box center [426, 335] width 111 height 13
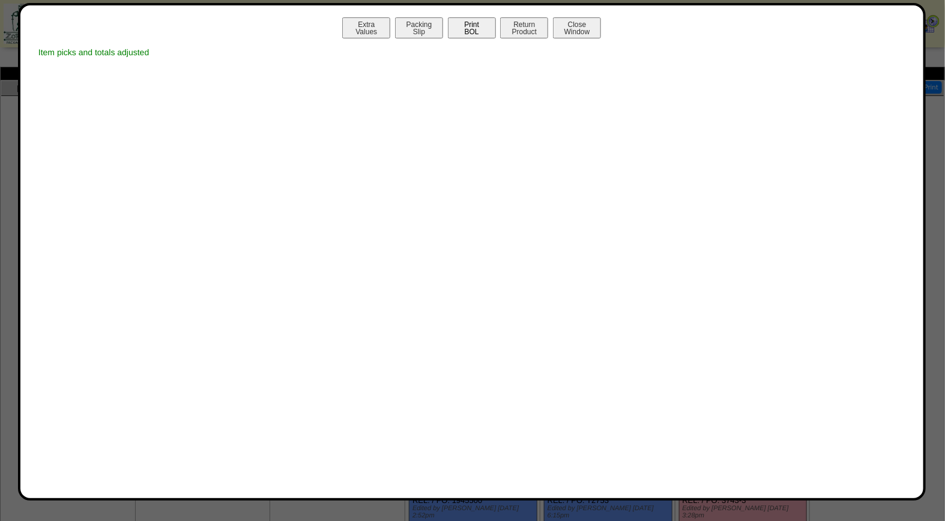
click at [488, 21] on button "Print BOL" at bounding box center [472, 27] width 48 height 21
